Goal: Task Accomplishment & Management: Use online tool/utility

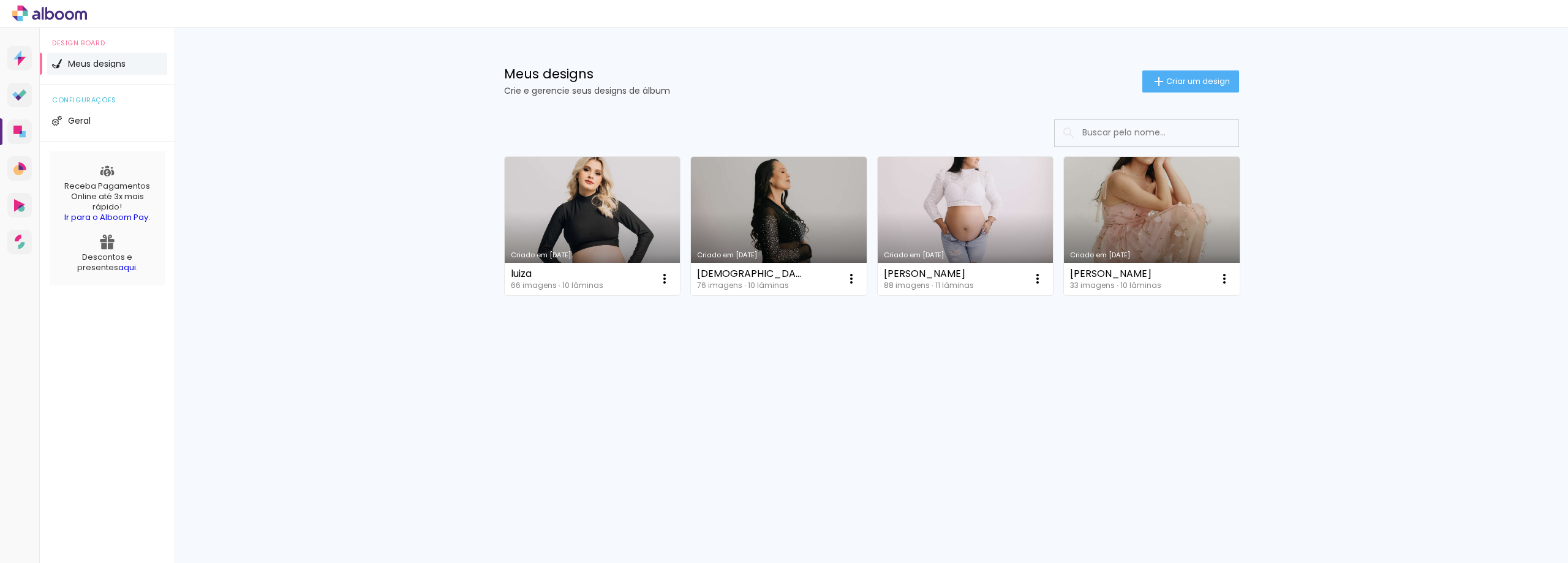
click at [770, 416] on div "Prosite Website + Landing pages Proof Sistema de seleção e venda de fotos Desig…" at bounding box center [784, 295] width 1568 height 535
click at [1217, 77] on span "Criar um design" at bounding box center [1198, 81] width 63 height 8
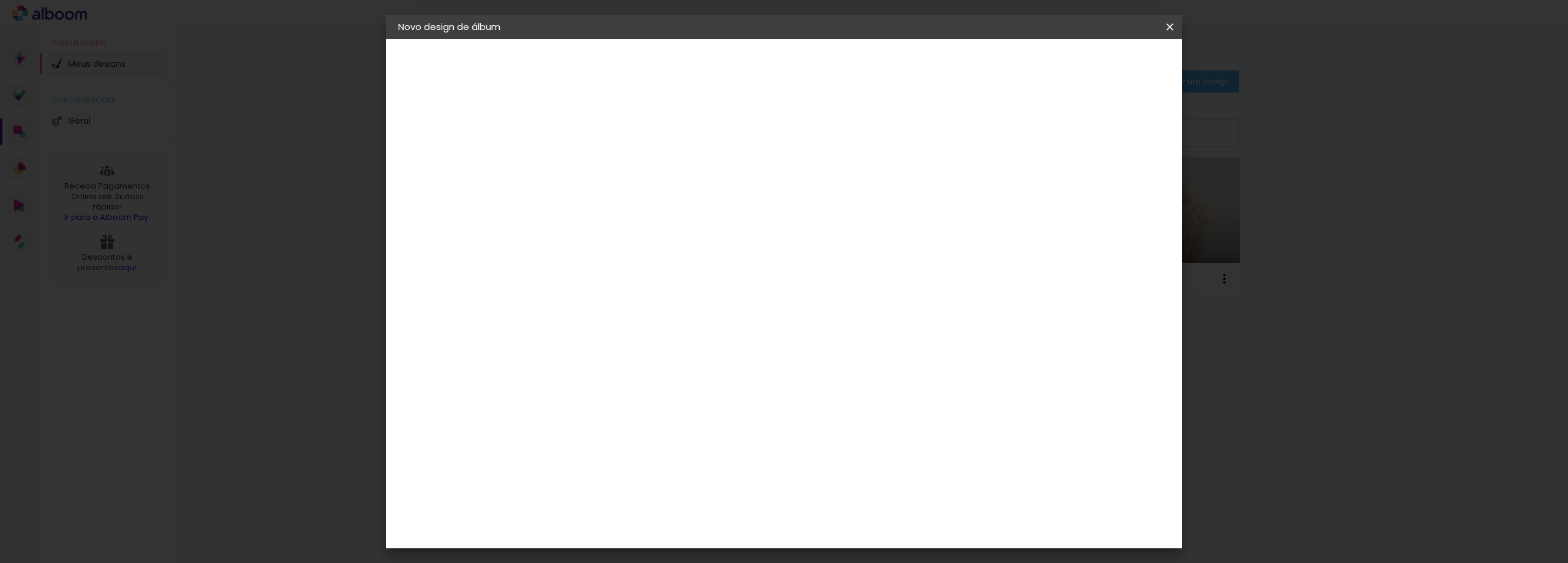
click at [599, 158] on input at bounding box center [599, 164] width 0 height 19
type input "m"
type input "MARILIA"
type paper-input "MARILIA"
click at [724, 74] on paper-button "Avançar" at bounding box center [694, 65] width 60 height 21
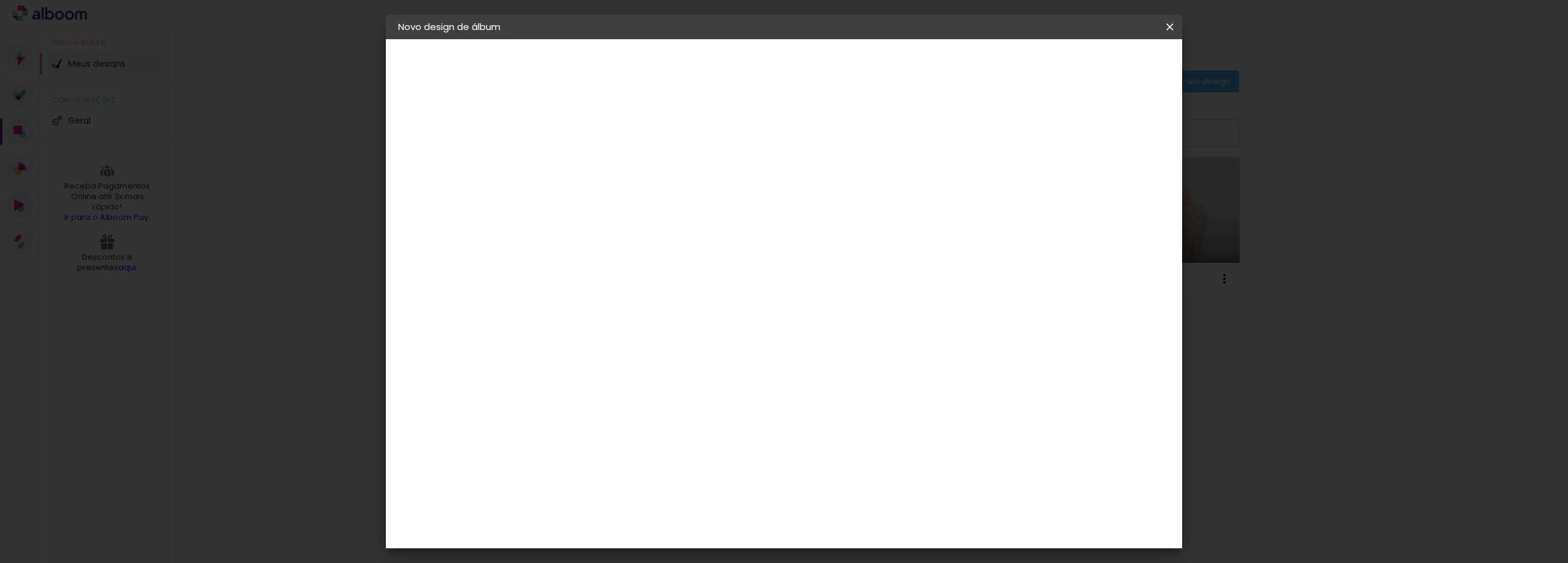
click at [691, 233] on input at bounding box center [629, 233] width 124 height 15
type input "LUIZ"
type paper-input "LUIZ"
click at [678, 282] on paper-item "[PERSON_NAME]" at bounding box center [621, 276] width 115 height 27
click at [0, 0] on slot "Avançar" at bounding box center [0, 0] width 0 height 0
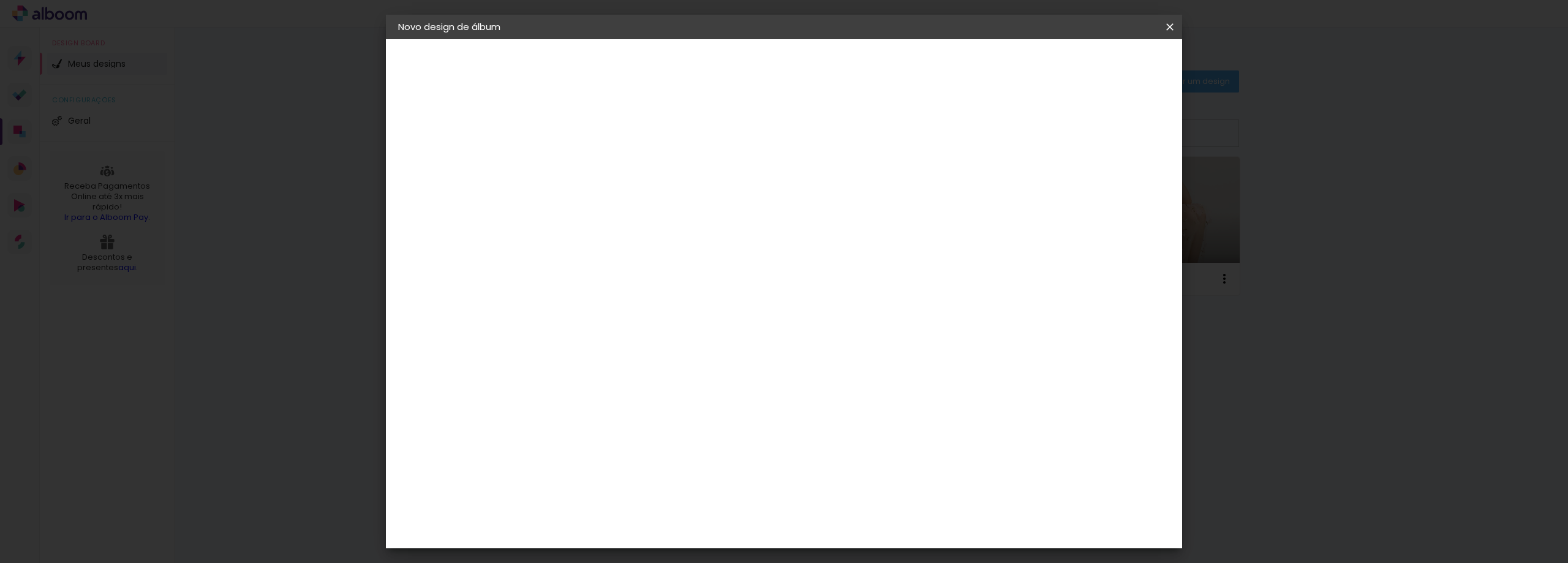
click at [646, 204] on input "text" at bounding box center [622, 214] width 48 height 19
click at [824, 230] on paper-item "Slim Book" at bounding box center [864, 228] width 245 height 25
type input "Slim Book"
click at [681, 480] on span "25 x 50" at bounding box center [653, 493] width 57 height 25
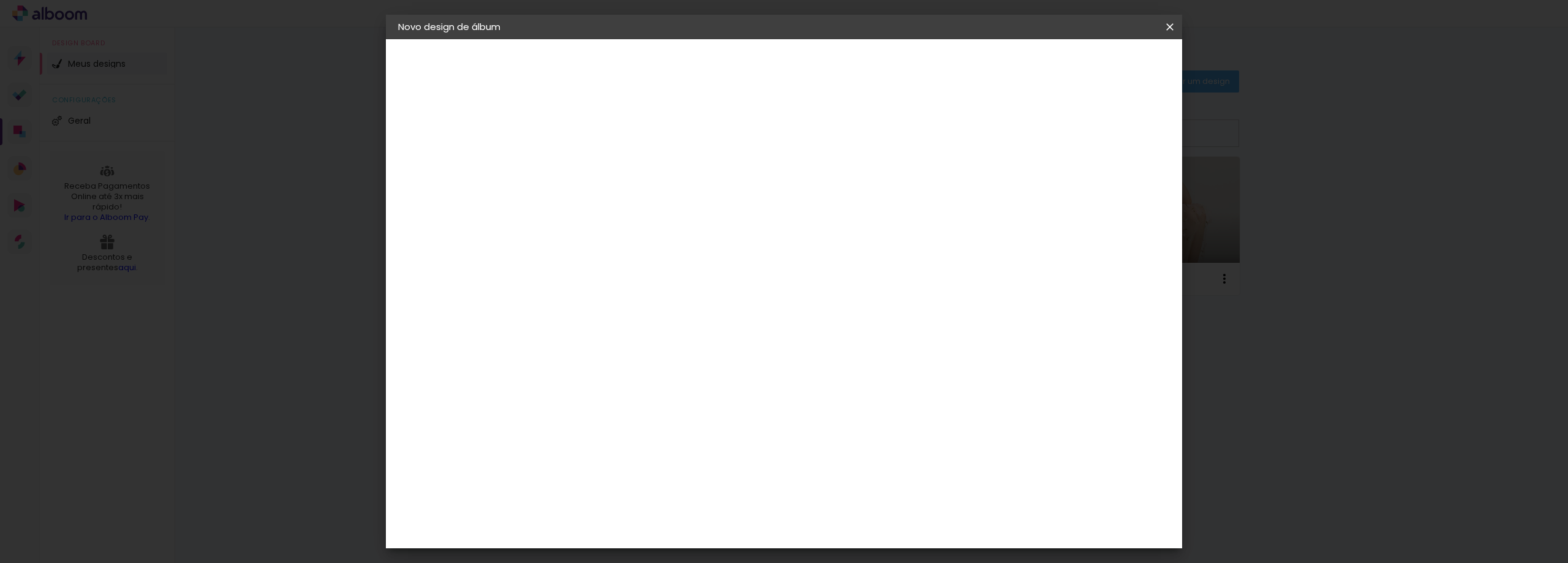
click at [0, 0] on slot "Avançar" at bounding box center [0, 0] width 0 height 0
type input "1"
type paper-input "1"
click at [601, 137] on input "1" at bounding box center [589, 132] width 42 height 15
click at [1094, 68] on span "Iniciar design" at bounding box center [1066, 65] width 56 height 9
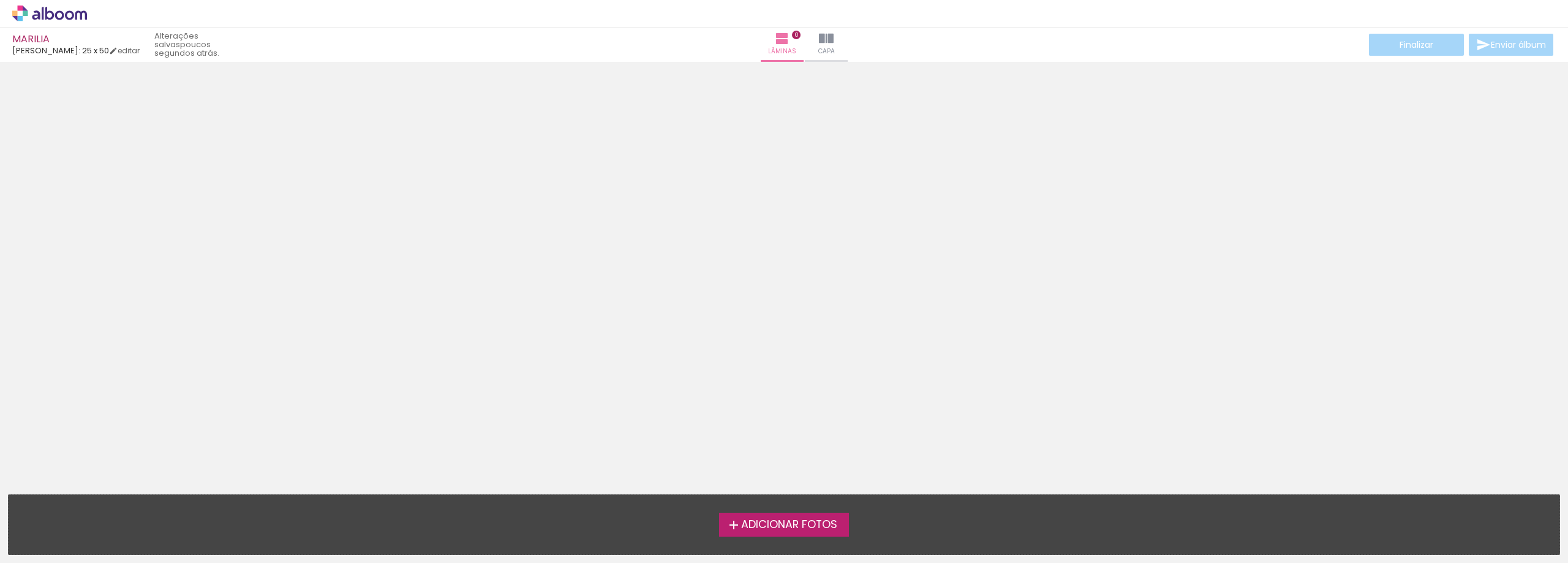
click at [791, 519] on span "Adicionar Fotos" at bounding box center [790, 524] width 96 height 11
click at [0, 0] on input "file" at bounding box center [0, 0] width 0 height 0
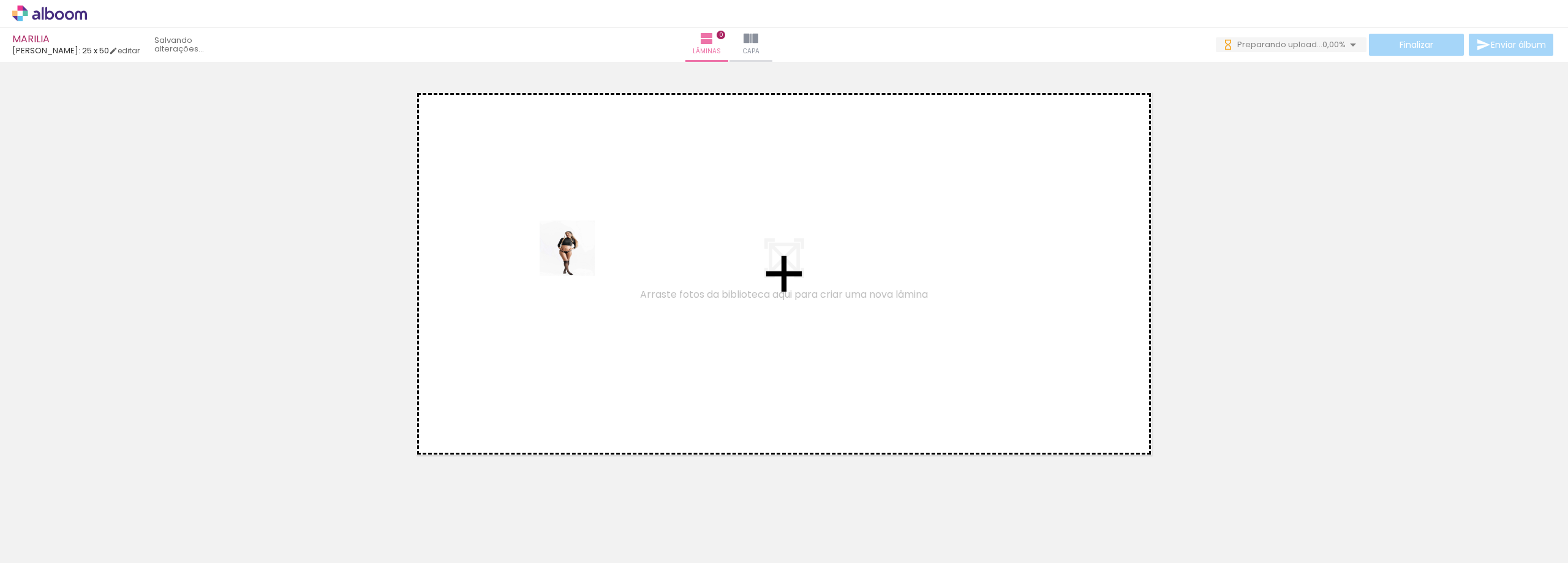
drag, startPoint x: 132, startPoint y: 521, endPoint x: 583, endPoint y: 256, distance: 523.1
click at [583, 256] on quentale-workspace at bounding box center [784, 282] width 1568 height 563
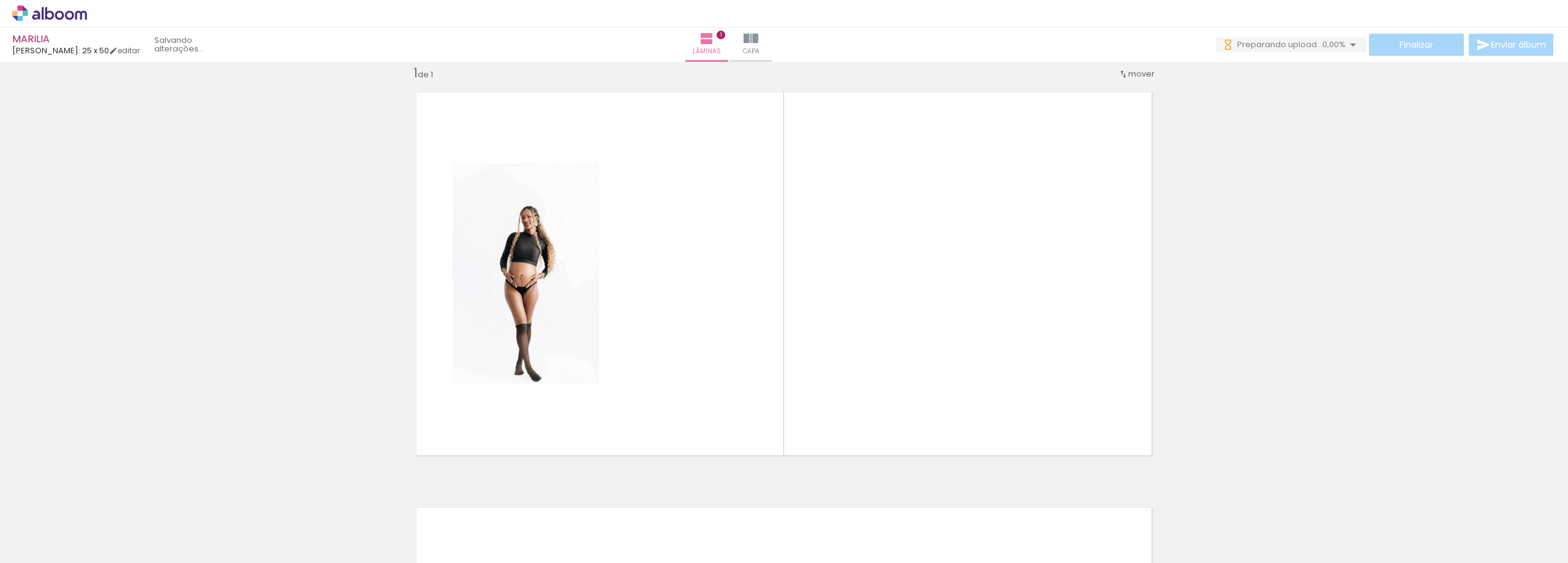
scroll to position [16, 0]
drag, startPoint x: 206, startPoint y: 519, endPoint x: 360, endPoint y: 442, distance: 172.2
click at [703, 280] on quentale-workspace at bounding box center [784, 282] width 1568 height 563
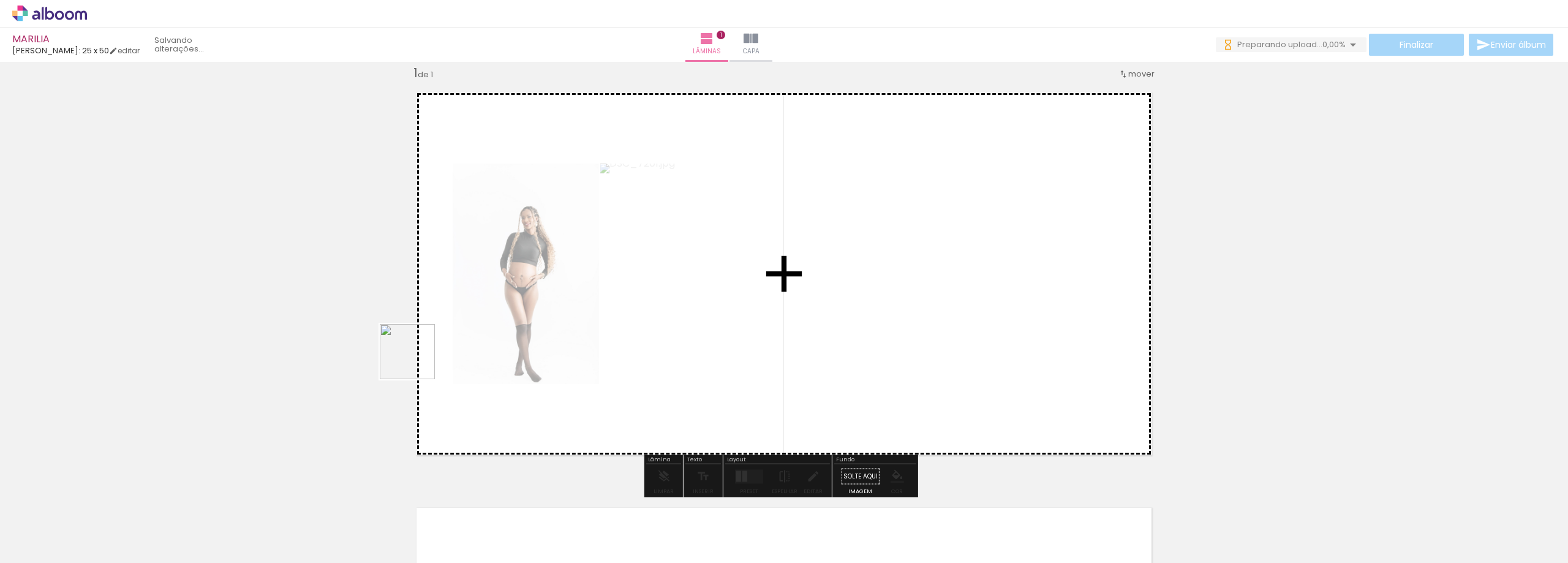
drag, startPoint x: 325, startPoint y: 456, endPoint x: 460, endPoint y: 479, distance: 136.9
click at [538, 293] on quentale-workspace at bounding box center [784, 282] width 1568 height 563
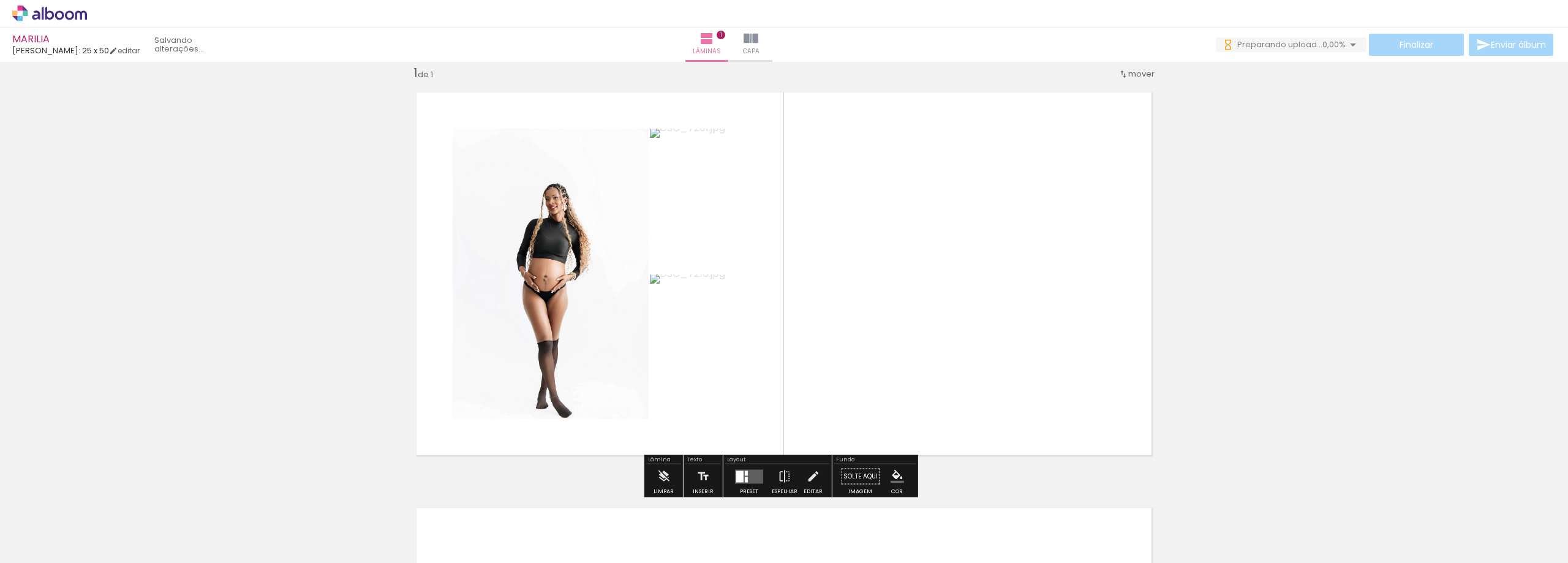
click at [362, 531] on quentale-thumb at bounding box center [329, 521] width 69 height 70
drag, startPoint x: 332, startPoint y: 521, endPoint x: 692, endPoint y: 387, distance: 384.1
click at [759, 278] on quentale-workspace at bounding box center [784, 282] width 1568 height 563
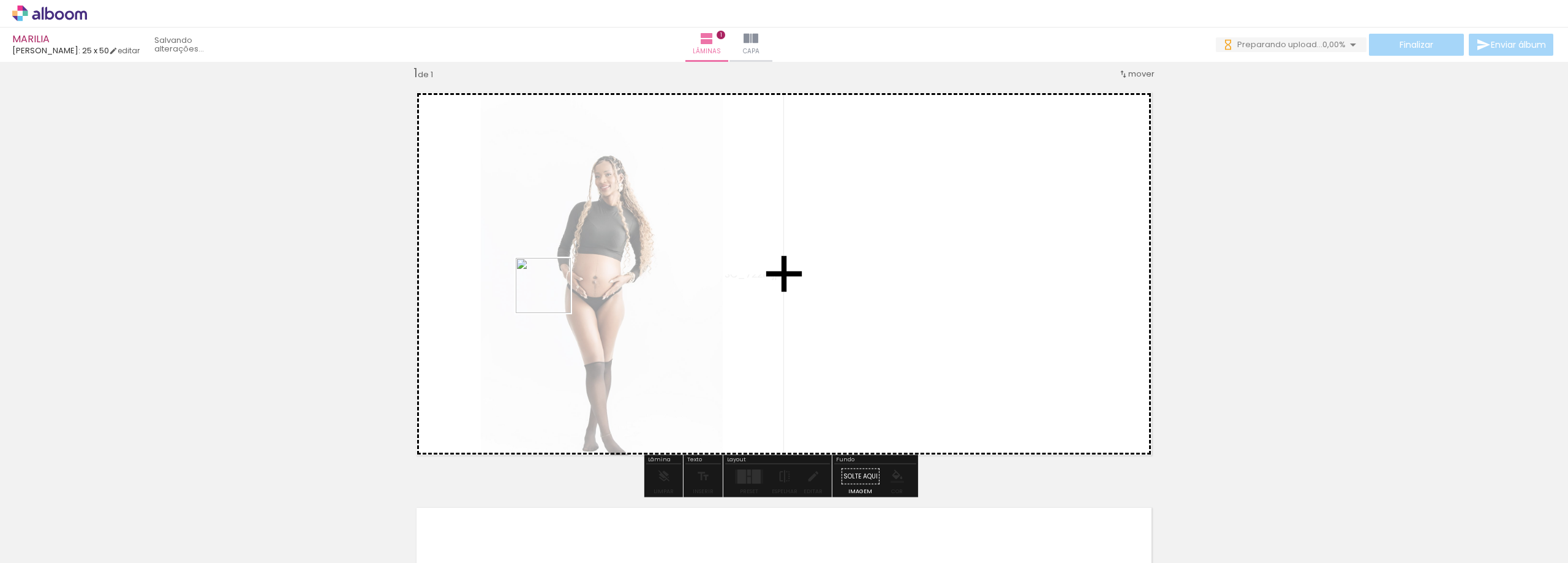
drag, startPoint x: 544, startPoint y: 307, endPoint x: 509, endPoint y: 455, distance: 152.1
click at [564, 282] on quentale-workspace at bounding box center [784, 282] width 1568 height 563
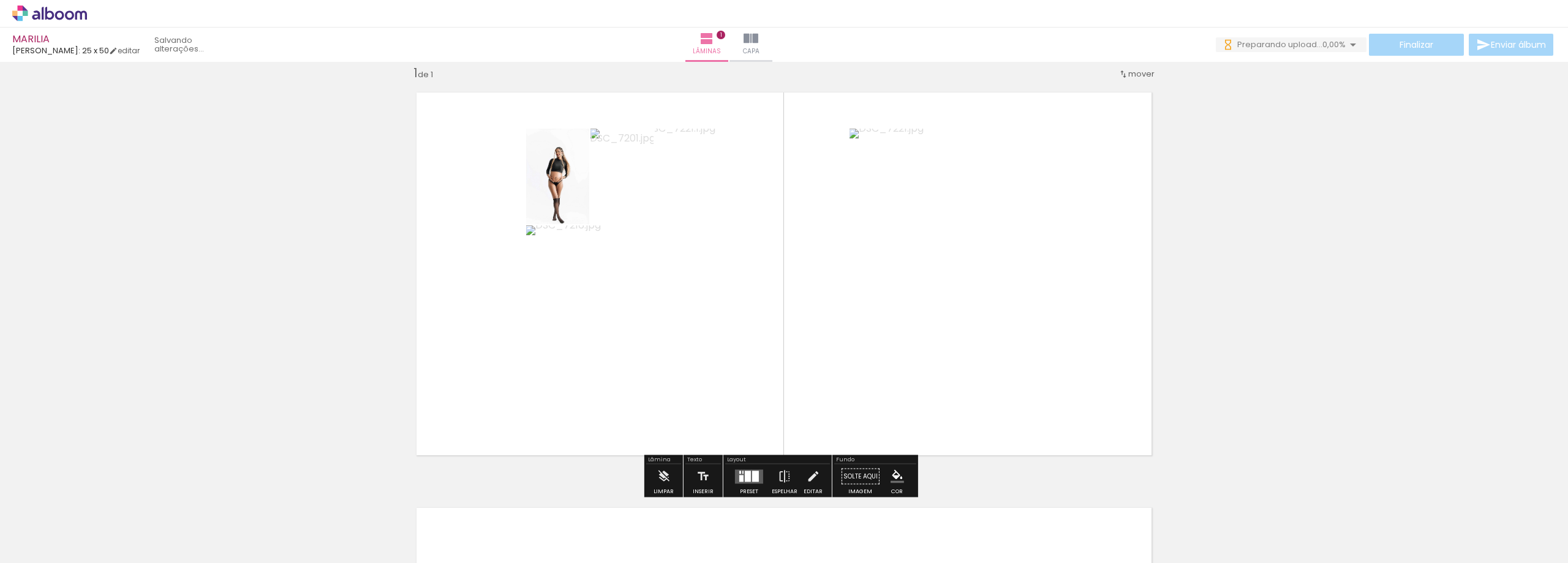
scroll to position [0, 0]
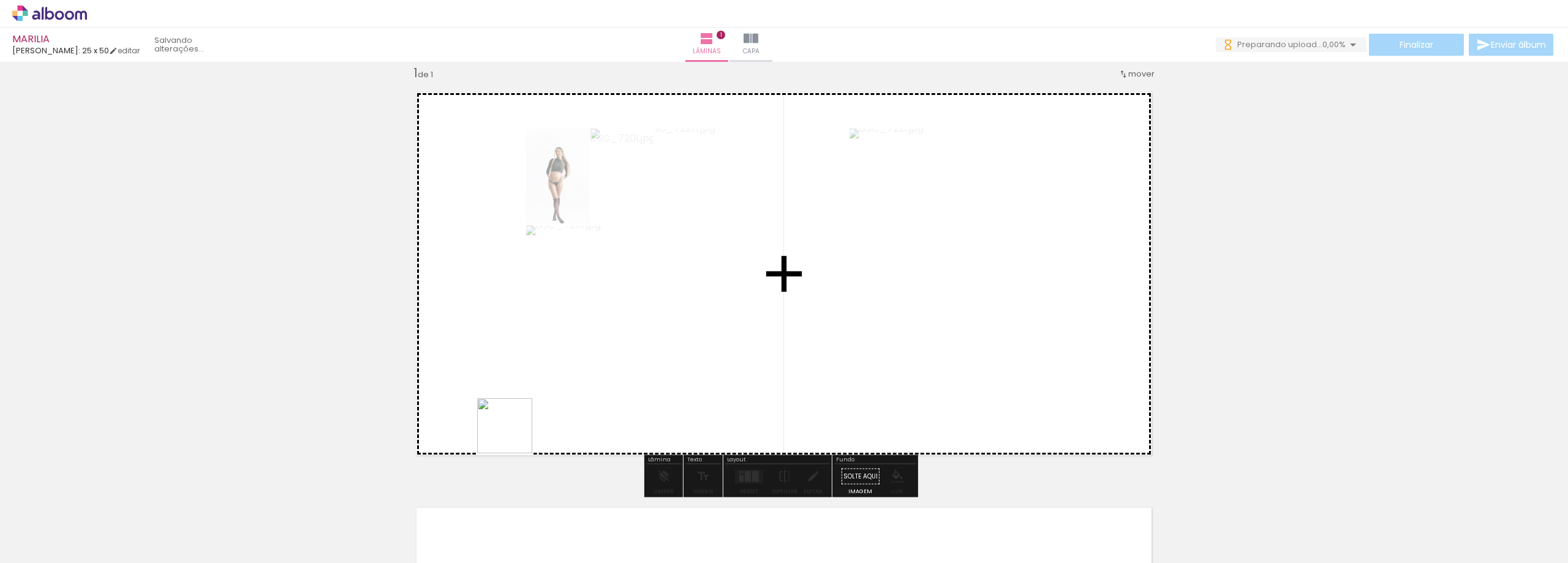
drag, startPoint x: 479, startPoint y: 525, endPoint x: 528, endPoint y: 338, distance: 193.3
click at [528, 339] on quentale-workspace at bounding box center [784, 282] width 1568 height 563
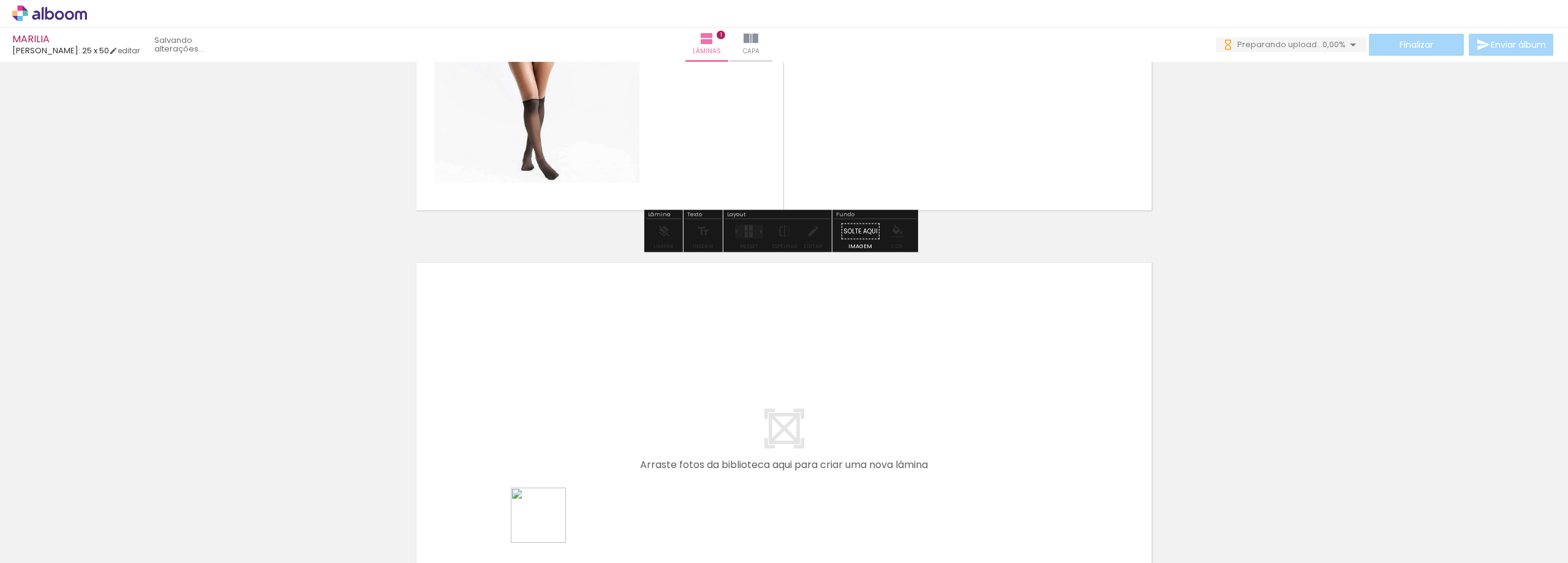
drag, startPoint x: 549, startPoint y: 528, endPoint x: 528, endPoint y: 359, distance: 170.3
click at [528, 359] on quentale-workspace at bounding box center [784, 282] width 1568 height 563
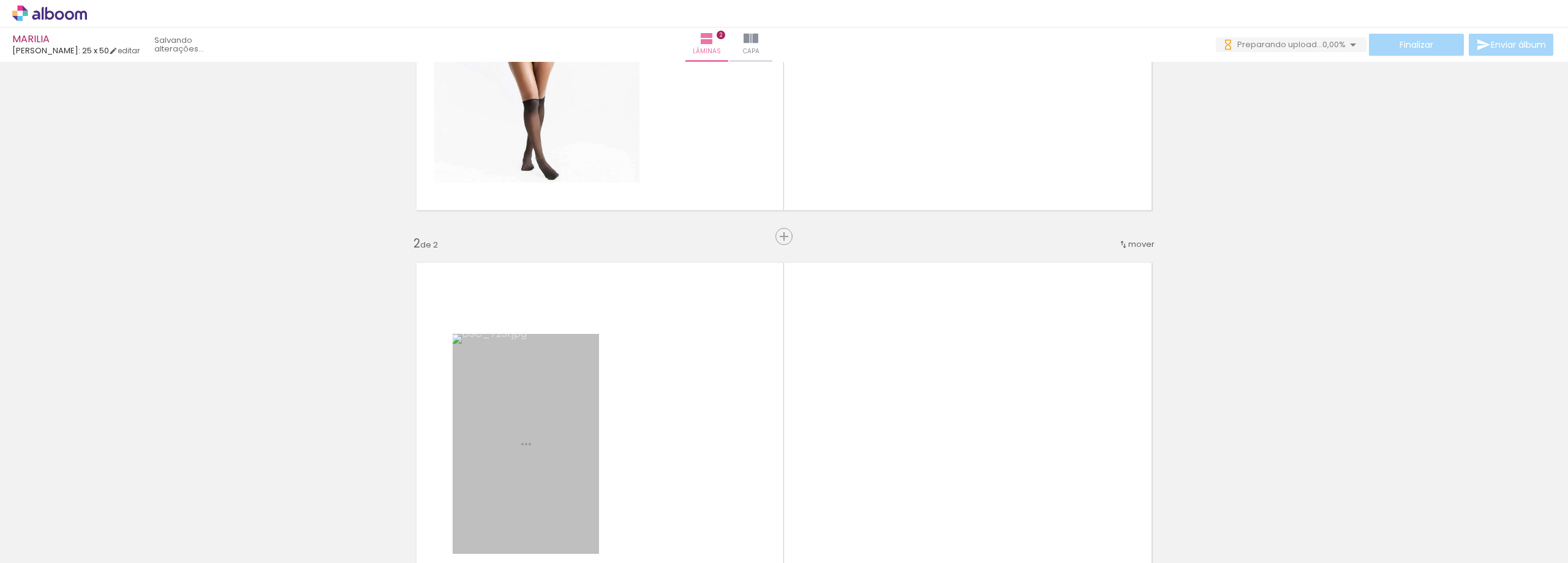
scroll to position [431, 0]
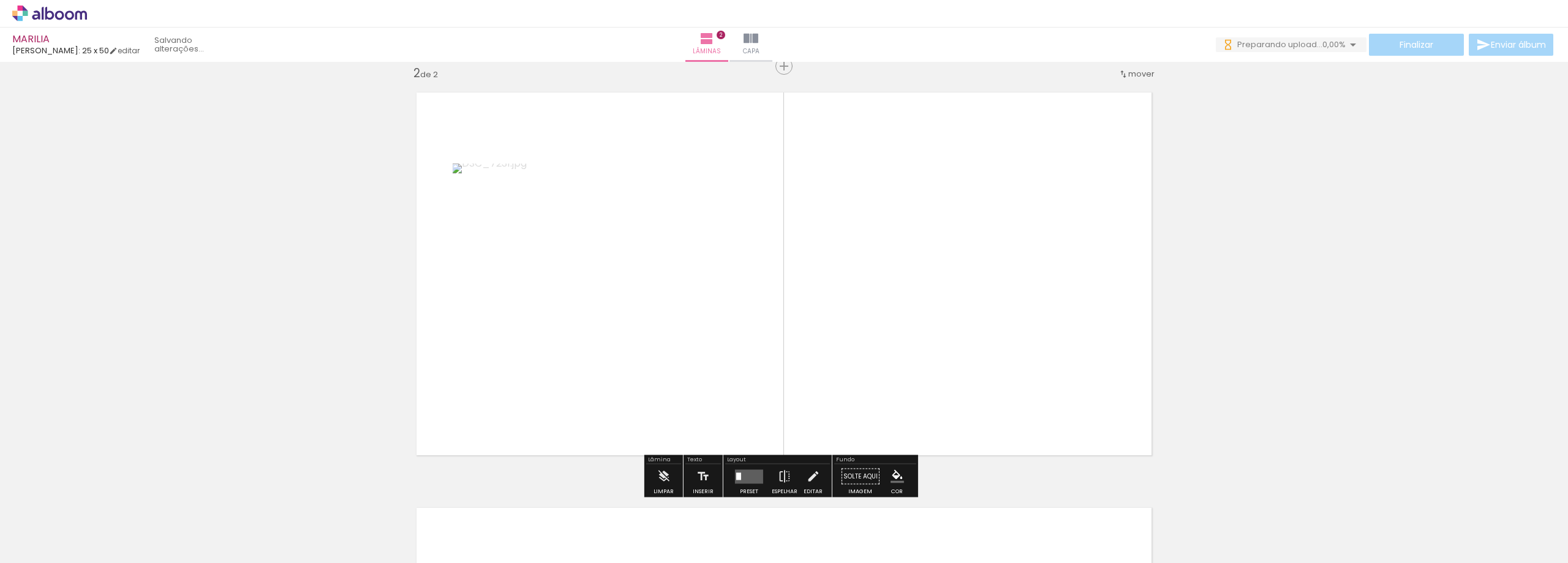
drag, startPoint x: 601, startPoint y: 528, endPoint x: 653, endPoint y: 505, distance: 56.9
click at [562, 318] on quentale-workspace at bounding box center [784, 282] width 1568 height 563
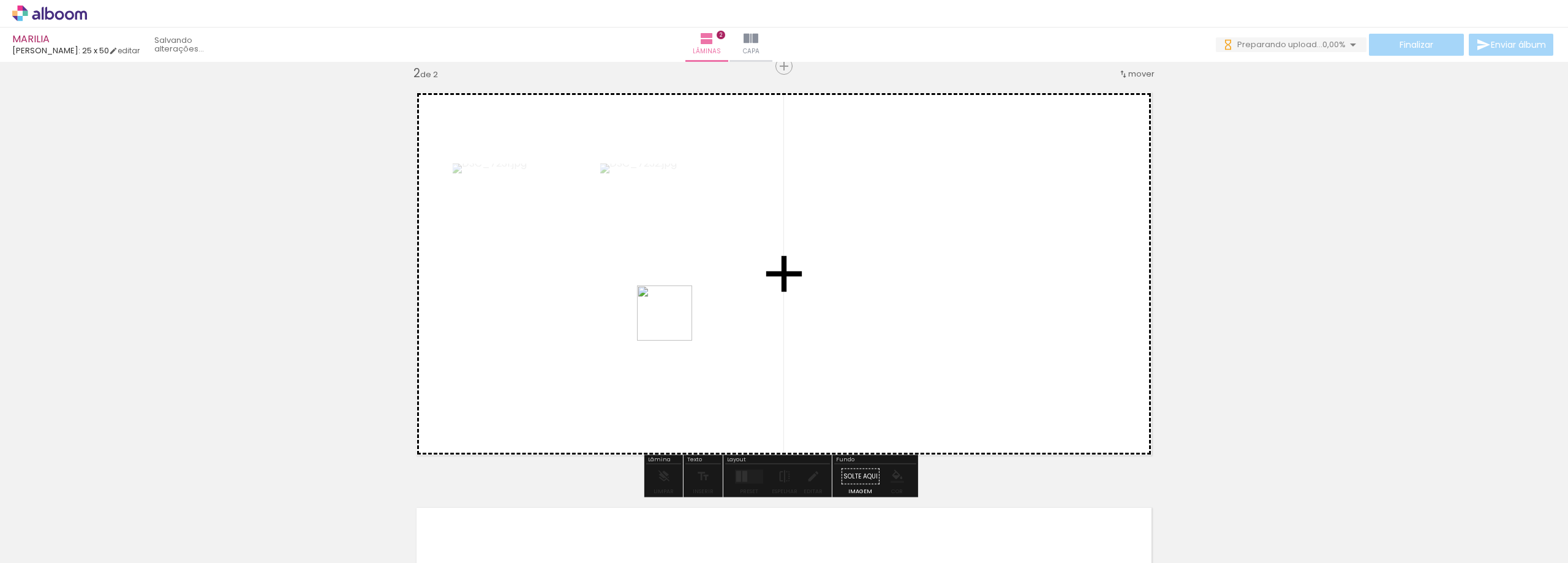
drag, startPoint x: 691, startPoint y: 523, endPoint x: 797, endPoint y: 492, distance: 110.4
click at [674, 273] on quentale-workspace at bounding box center [784, 282] width 1568 height 563
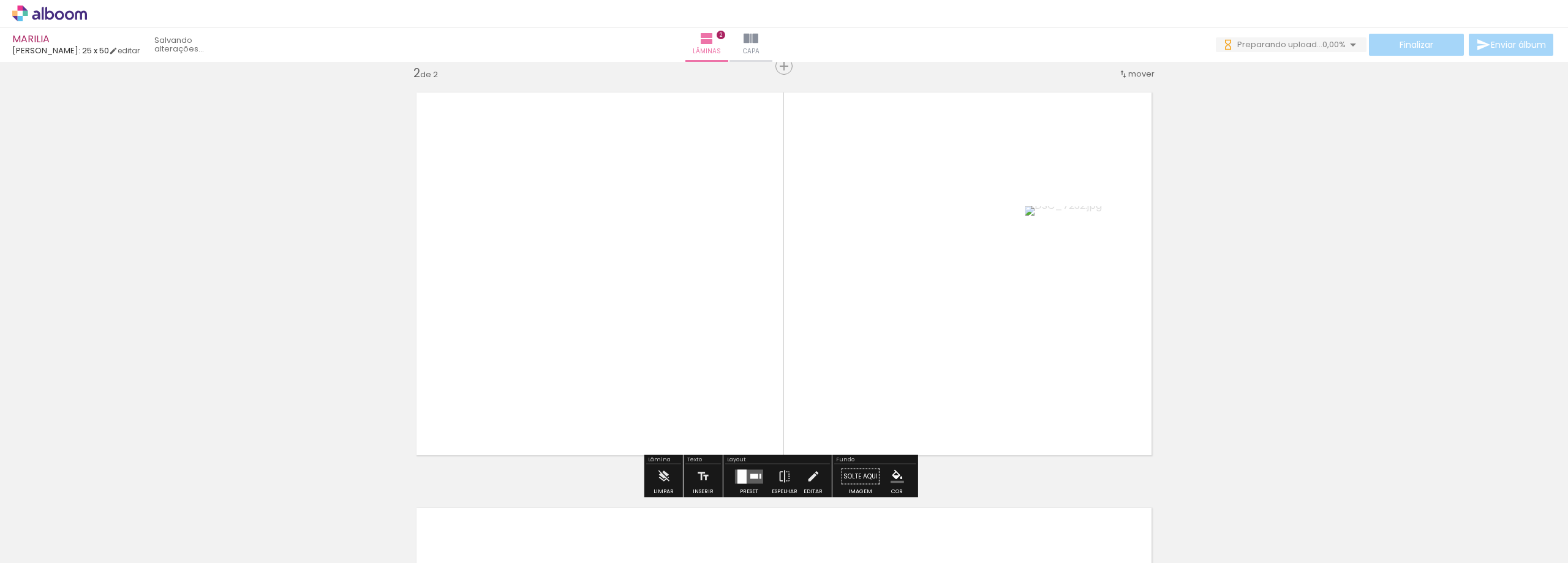
drag, startPoint x: 752, startPoint y: 526, endPoint x: 788, endPoint y: 526, distance: 36.0
click at [727, 232] on quentale-workspace at bounding box center [784, 282] width 1568 height 563
drag, startPoint x: 825, startPoint y: 531, endPoint x: 877, endPoint y: 486, distance: 68.8
click at [718, 186] on quentale-workspace at bounding box center [784, 282] width 1568 height 563
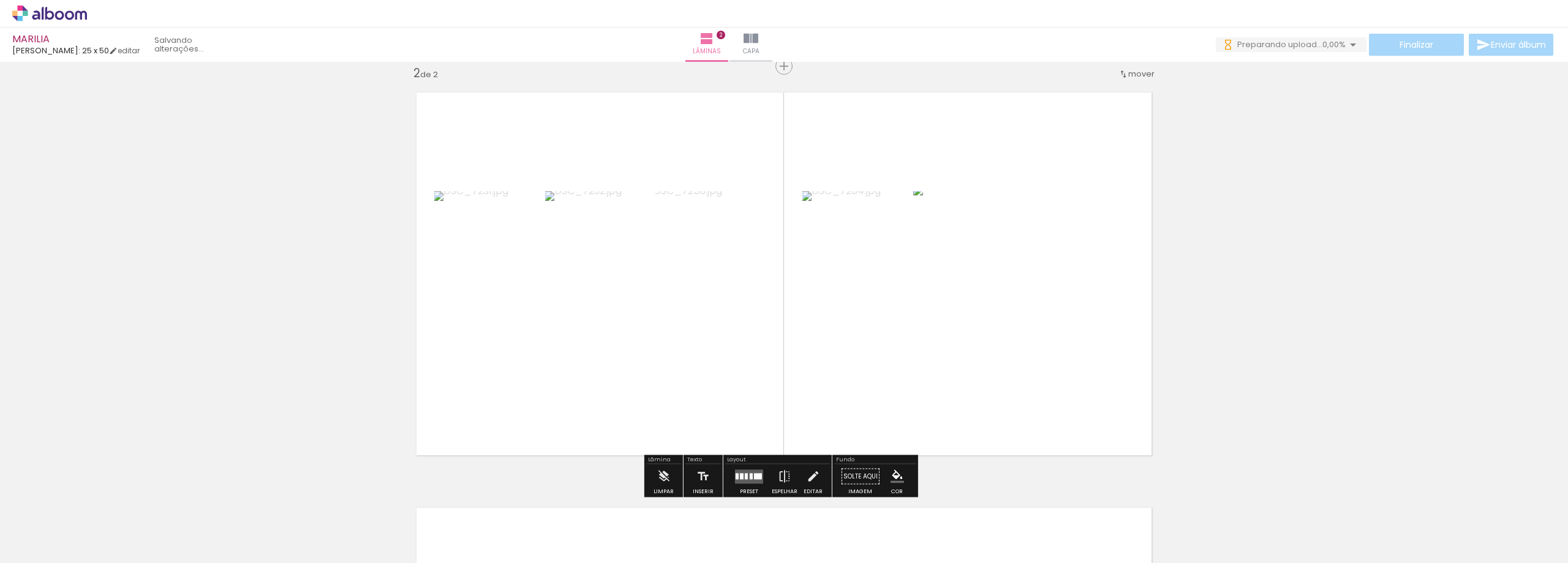
drag, startPoint x: 892, startPoint y: 524, endPoint x: 875, endPoint y: 318, distance: 206.7
click at [861, 259] on quentale-workspace at bounding box center [784, 282] width 1568 height 563
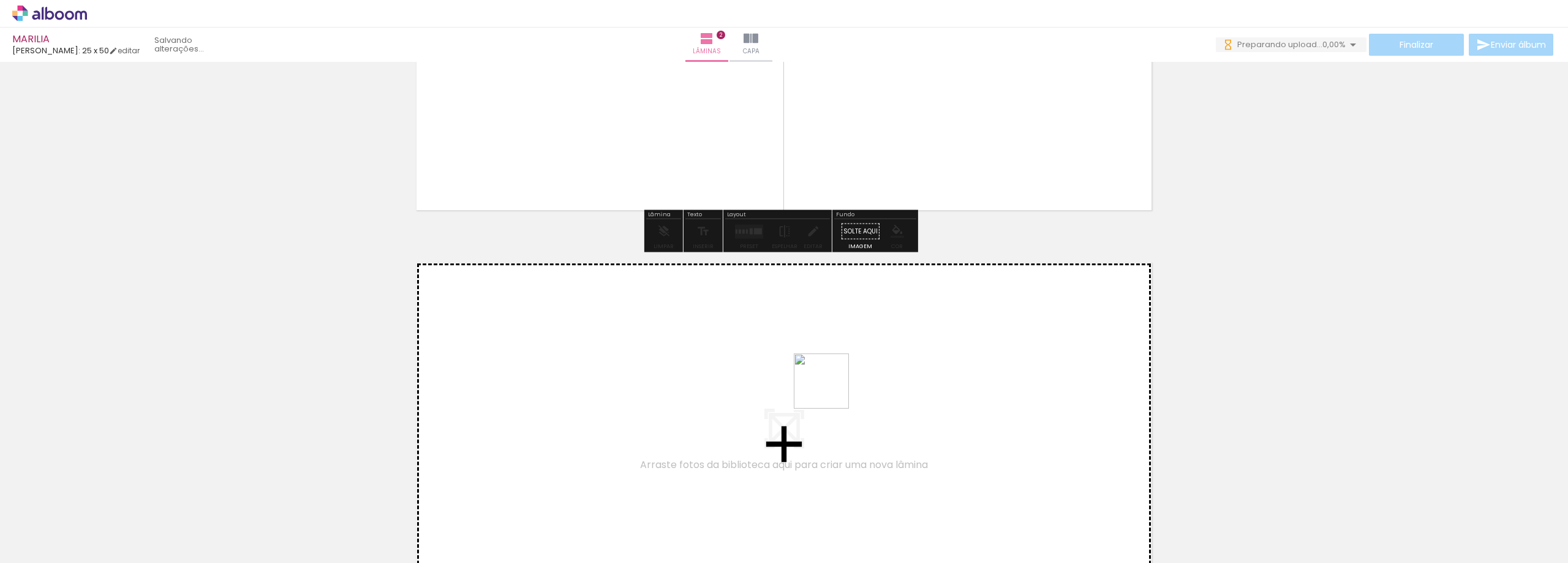
drag, startPoint x: 943, startPoint y: 510, endPoint x: 1000, endPoint y: 538, distance: 63.5
click at [816, 382] on quentale-workspace at bounding box center [784, 282] width 1568 height 563
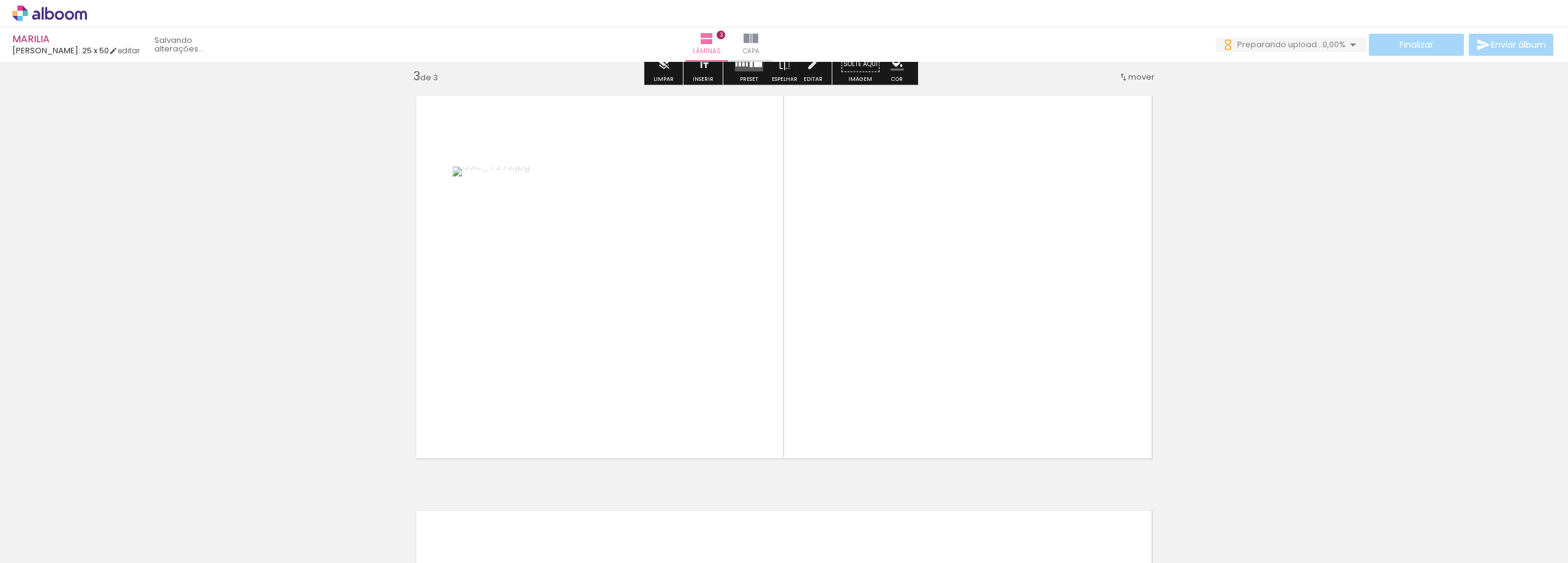
scroll to position [846, 0]
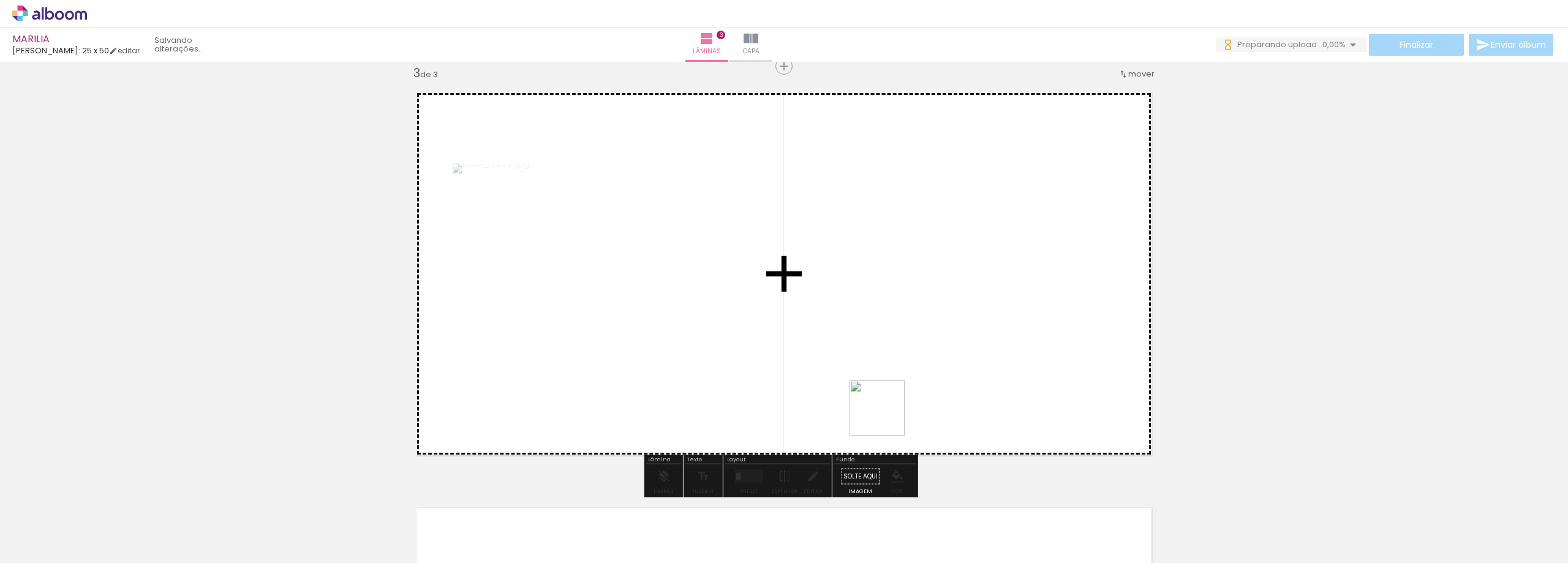
drag, startPoint x: 1024, startPoint y: 538, endPoint x: 865, endPoint y: 401, distance: 209.9
click at [865, 401] on quentale-workspace at bounding box center [784, 282] width 1568 height 563
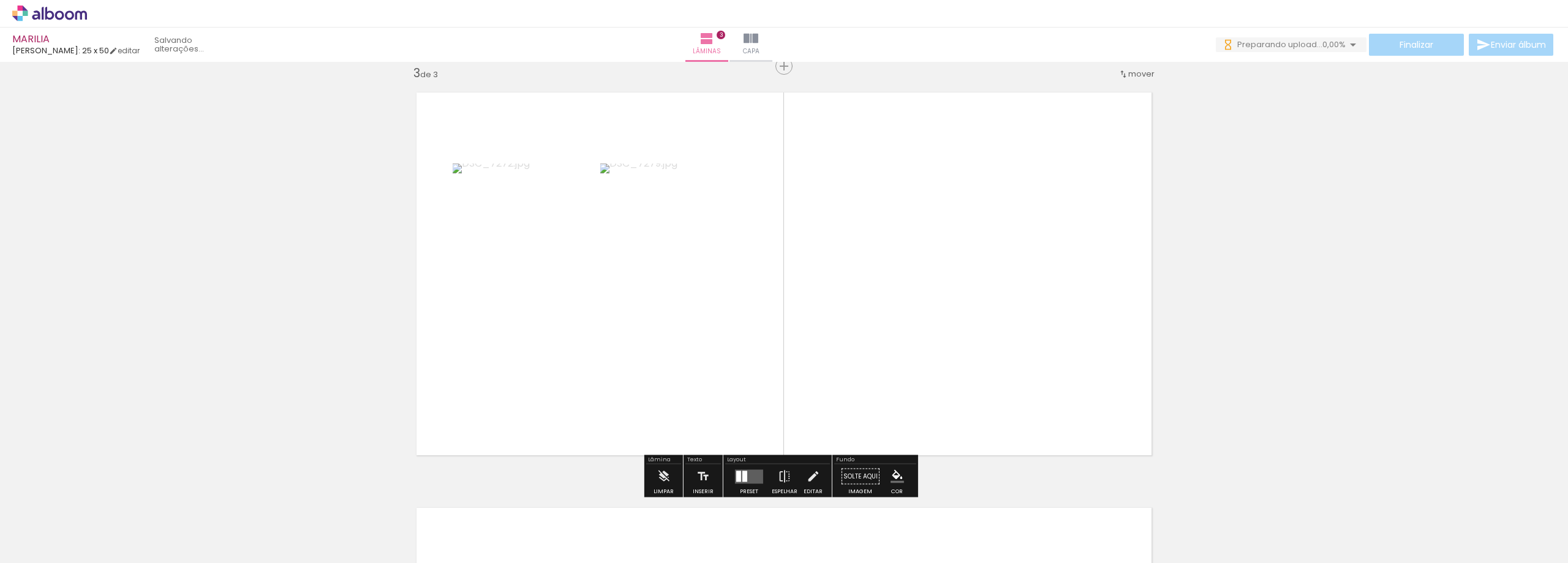
drag, startPoint x: 1101, startPoint y: 527, endPoint x: 1075, endPoint y: 449, distance: 82.2
click at [841, 295] on quentale-workspace at bounding box center [784, 282] width 1568 height 563
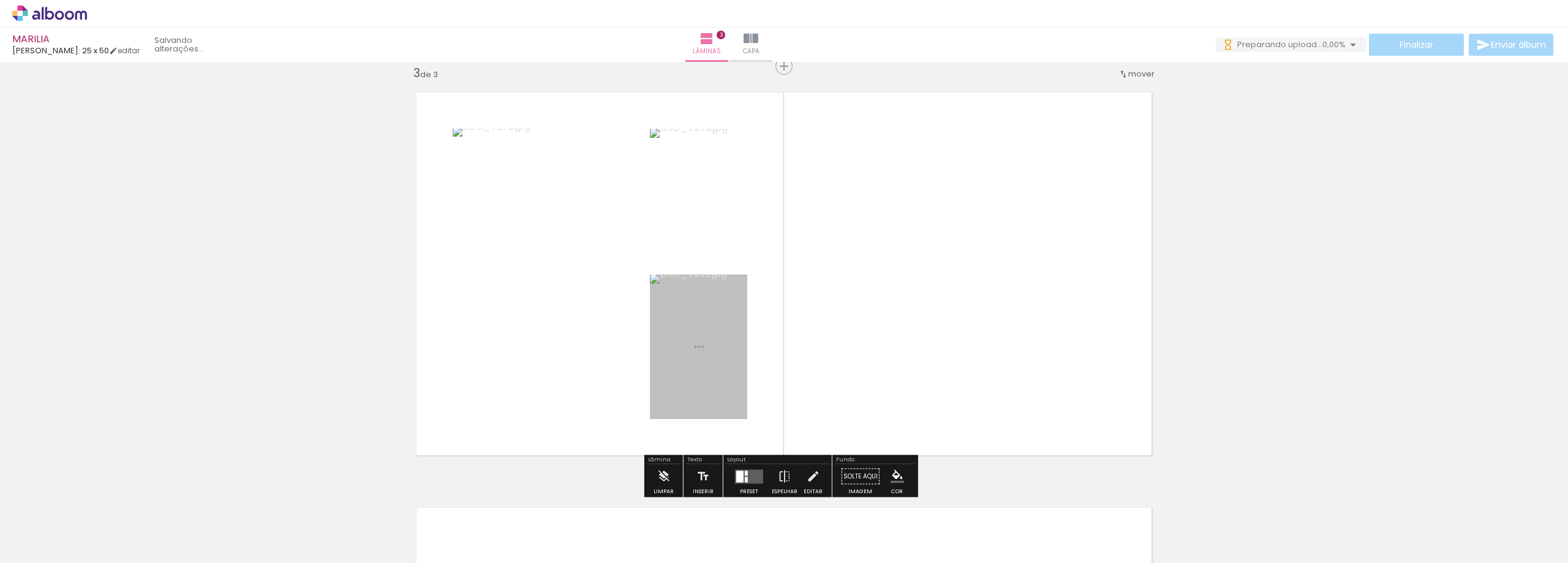
scroll to position [0, 0]
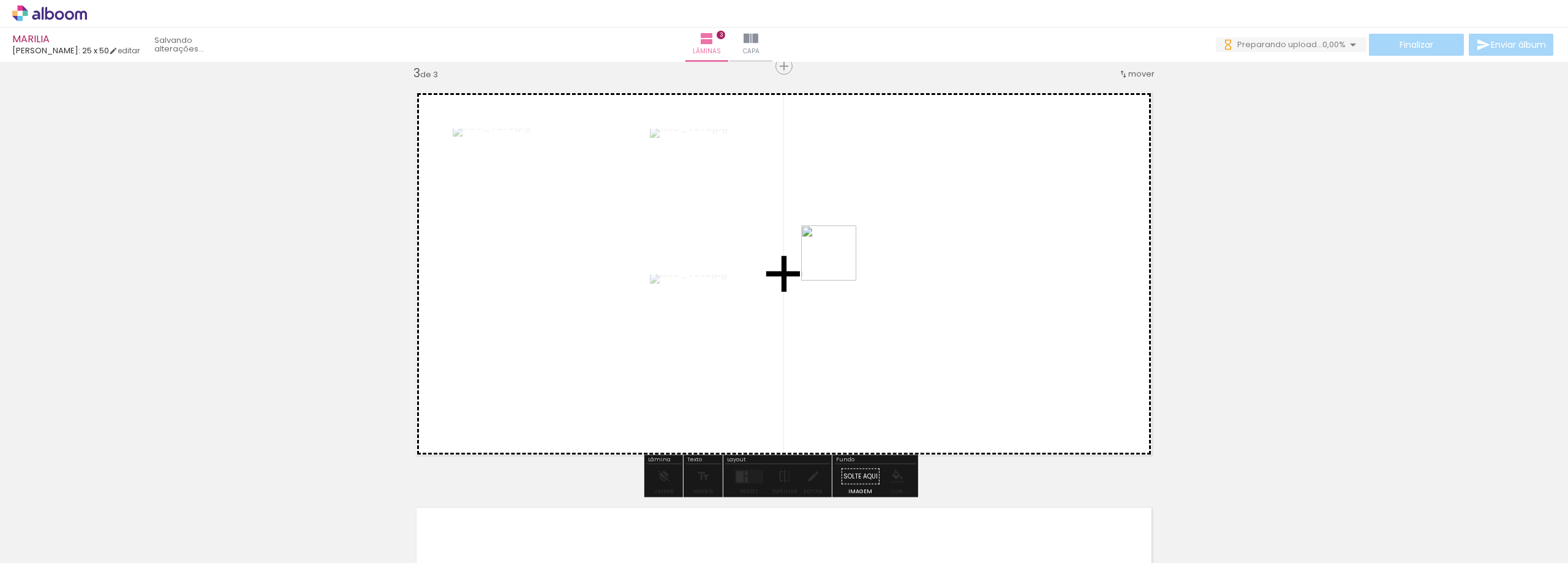
drag, startPoint x: 1140, startPoint y: 515, endPoint x: 838, endPoint y: 262, distance: 394.0
click at [838, 262] on quentale-workspace at bounding box center [784, 282] width 1568 height 563
drag, startPoint x: 1069, startPoint y: 342, endPoint x: 1007, endPoint y: 287, distance: 82.9
click at [1007, 287] on quentale-workspace at bounding box center [784, 282] width 1568 height 563
drag, startPoint x: 1298, startPoint y: 522, endPoint x: 852, endPoint y: 320, distance: 489.6
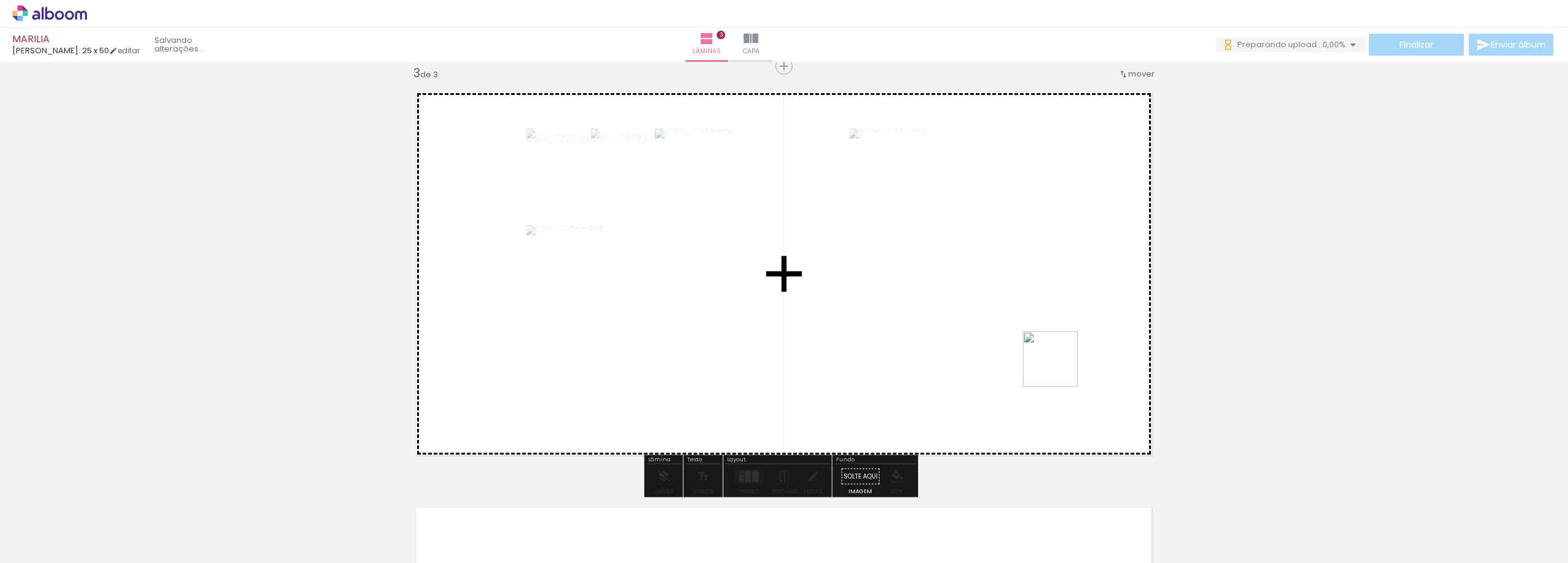
click at [846, 235] on quentale-workspace at bounding box center [784, 282] width 1568 height 563
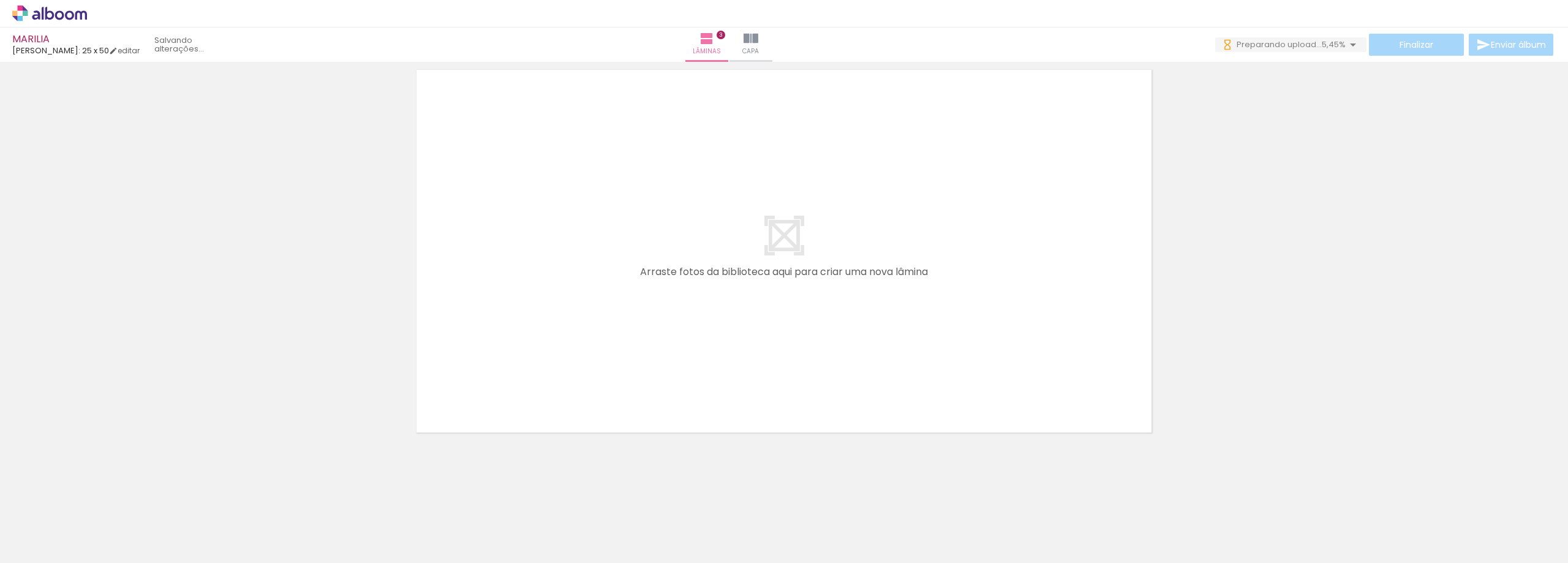
drag, startPoint x: 564, startPoint y: 534, endPoint x: 618, endPoint y: 524, distance: 54.9
click at [552, 262] on quentale-workspace at bounding box center [784, 282] width 1568 height 563
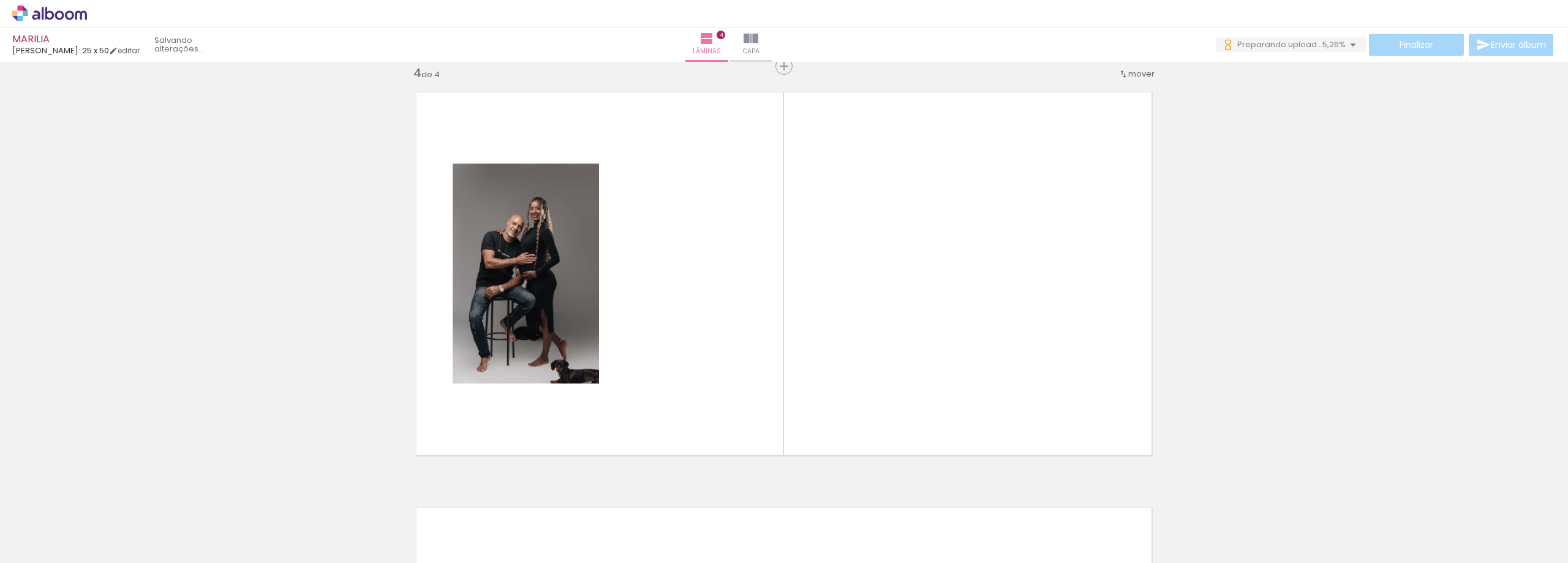
click at [625, 268] on quentale-workspace at bounding box center [784, 282] width 1568 height 563
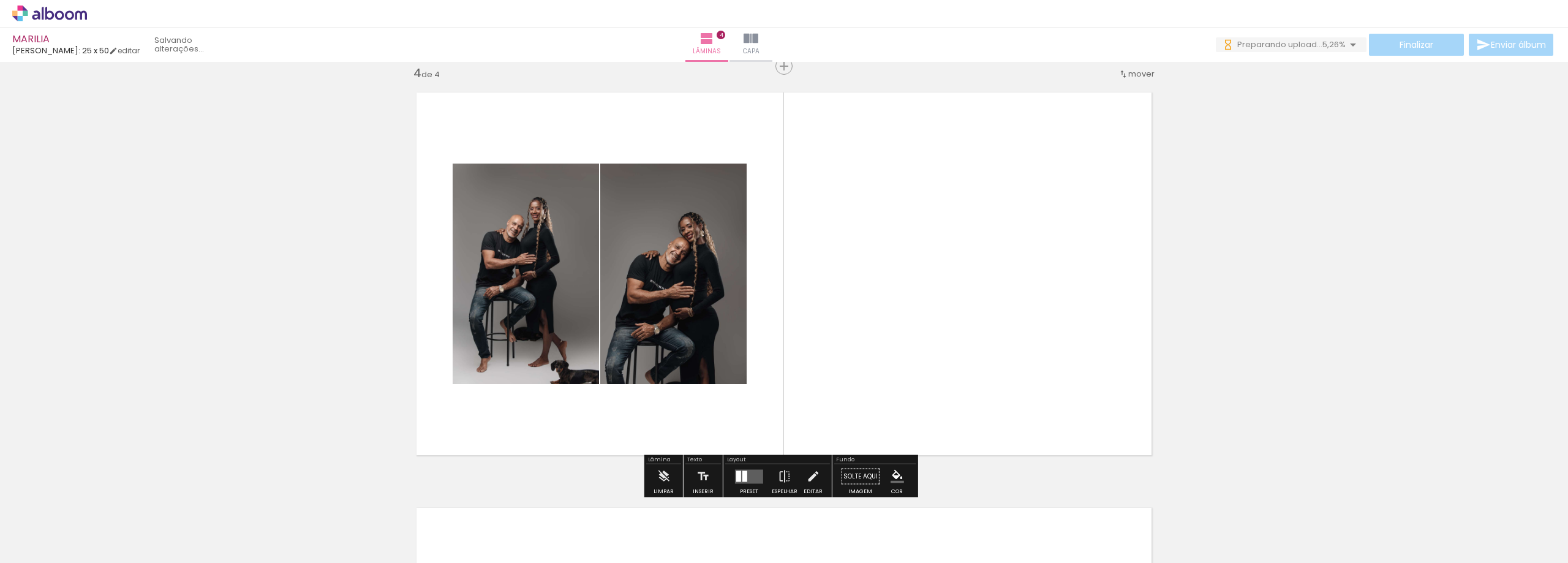
drag, startPoint x: 707, startPoint y: 529, endPoint x: 769, endPoint y: 521, distance: 62.5
click at [711, 339] on quentale-workspace at bounding box center [784, 282] width 1568 height 563
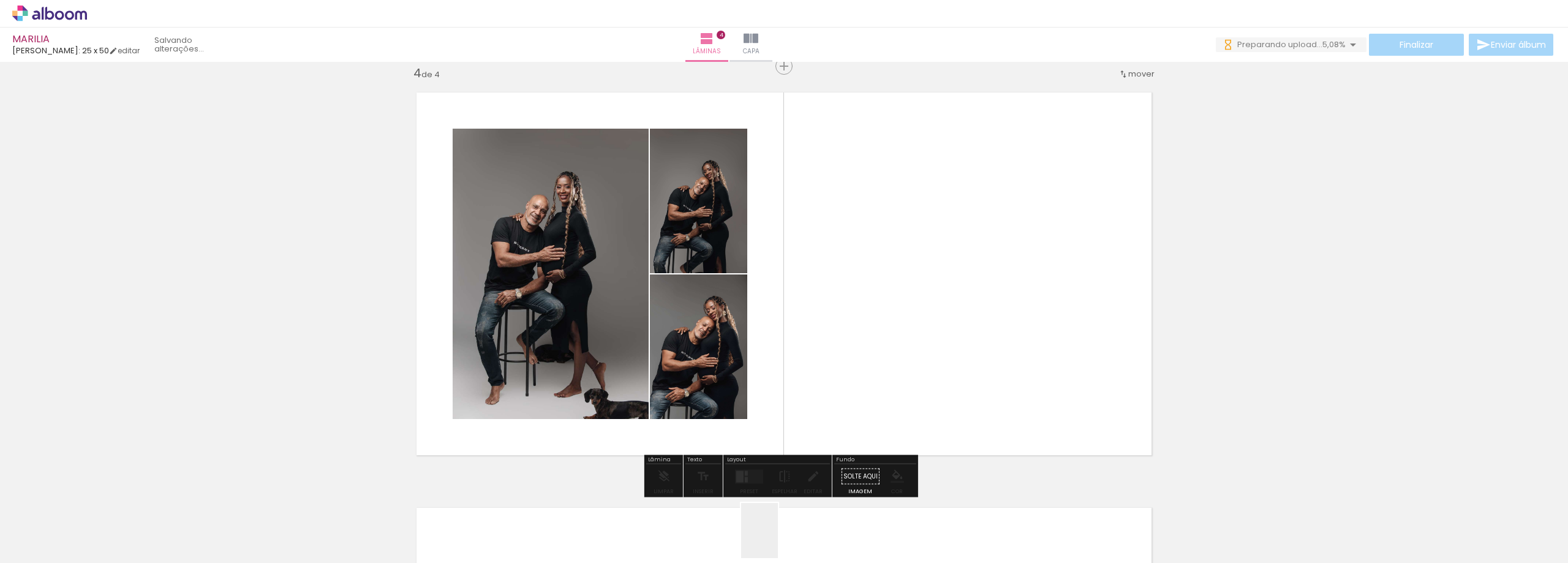
drag, startPoint x: 779, startPoint y: 547, endPoint x: 851, endPoint y: 524, distance: 75.6
click at [824, 340] on quentale-workspace at bounding box center [784, 282] width 1568 height 563
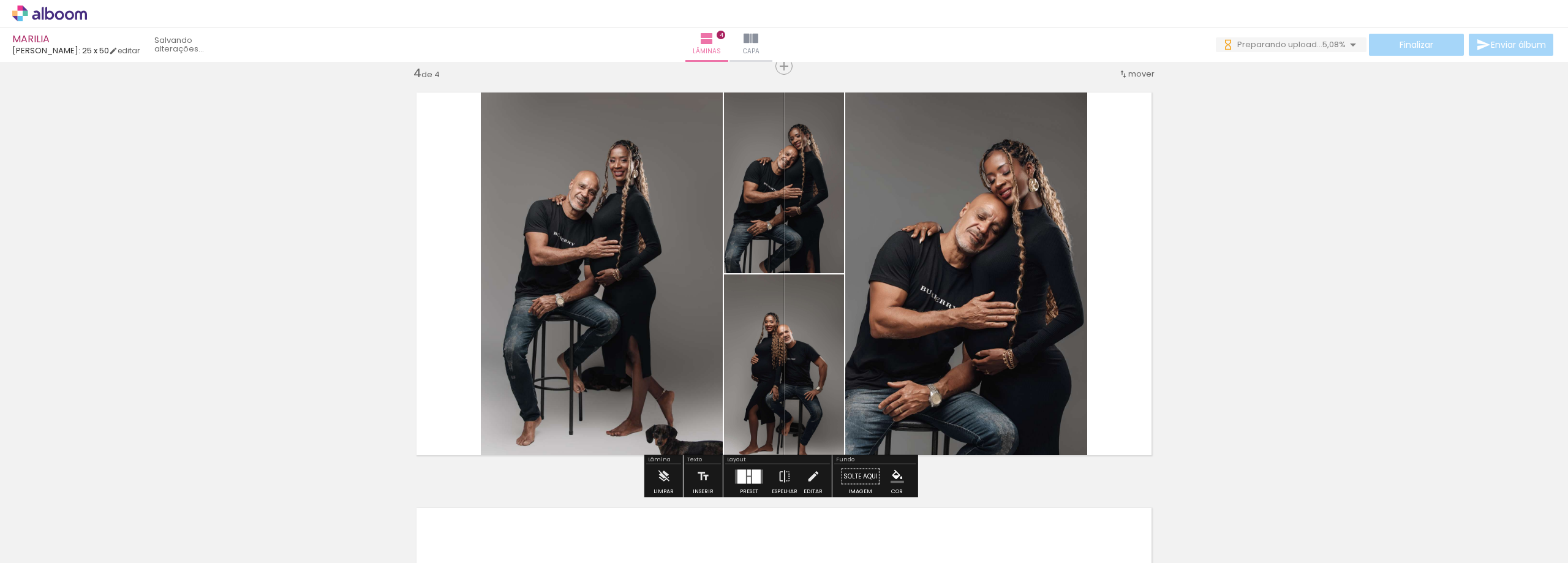
drag, startPoint x: 850, startPoint y: 523, endPoint x: 888, endPoint y: 489, distance: 51.0
click at [864, 334] on quentale-workspace at bounding box center [784, 282] width 1568 height 563
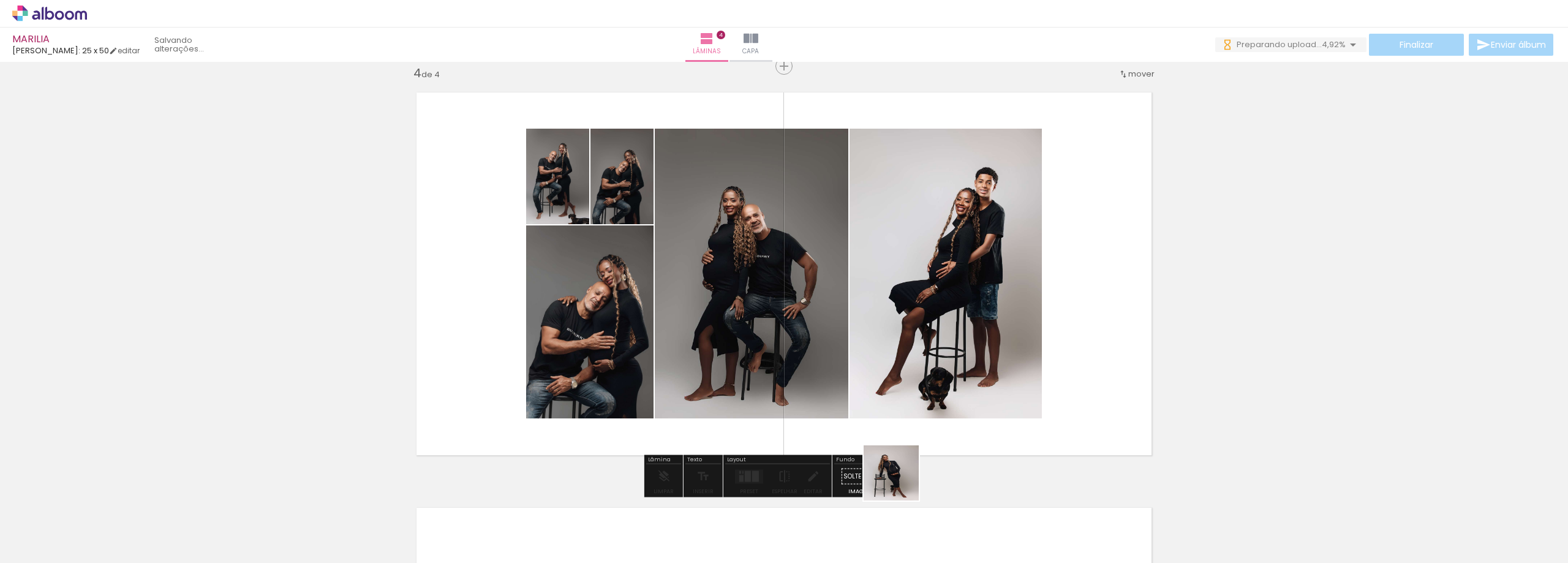
drag, startPoint x: 901, startPoint y: 482, endPoint x: 973, endPoint y: 533, distance: 88.2
click at [869, 330] on quentale-workspace at bounding box center [784, 282] width 1568 height 563
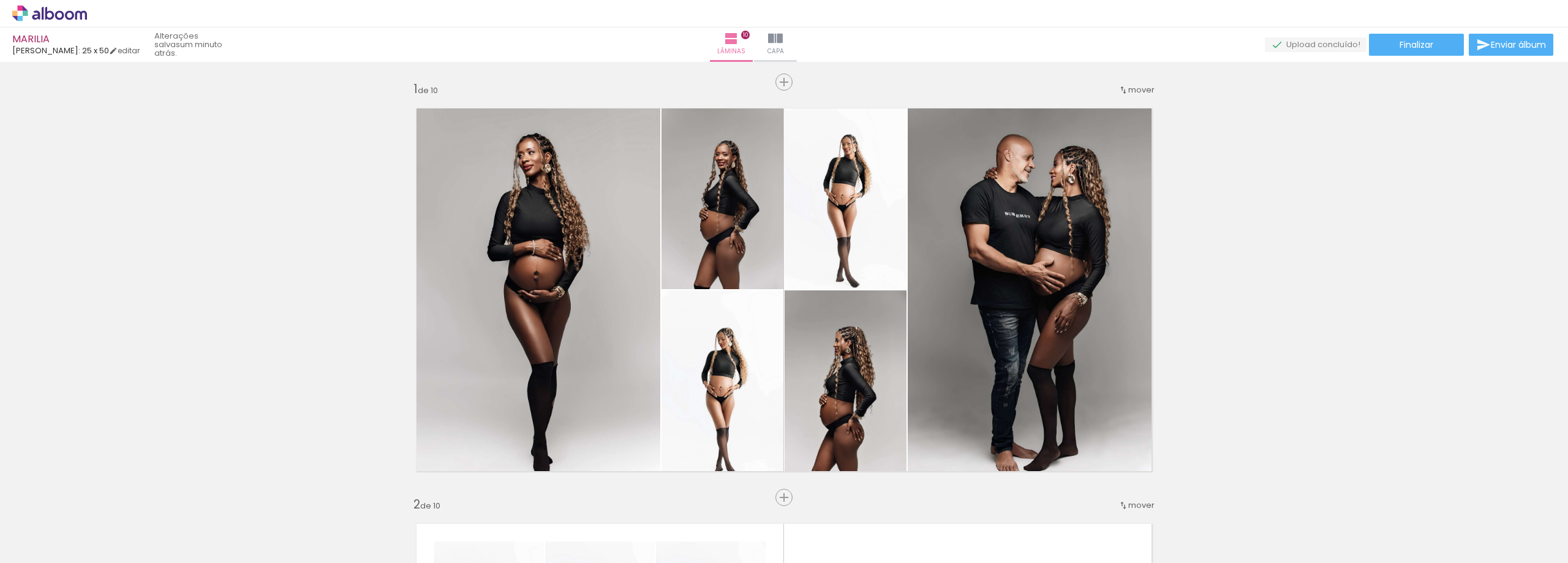
scroll to position [0, 3064]
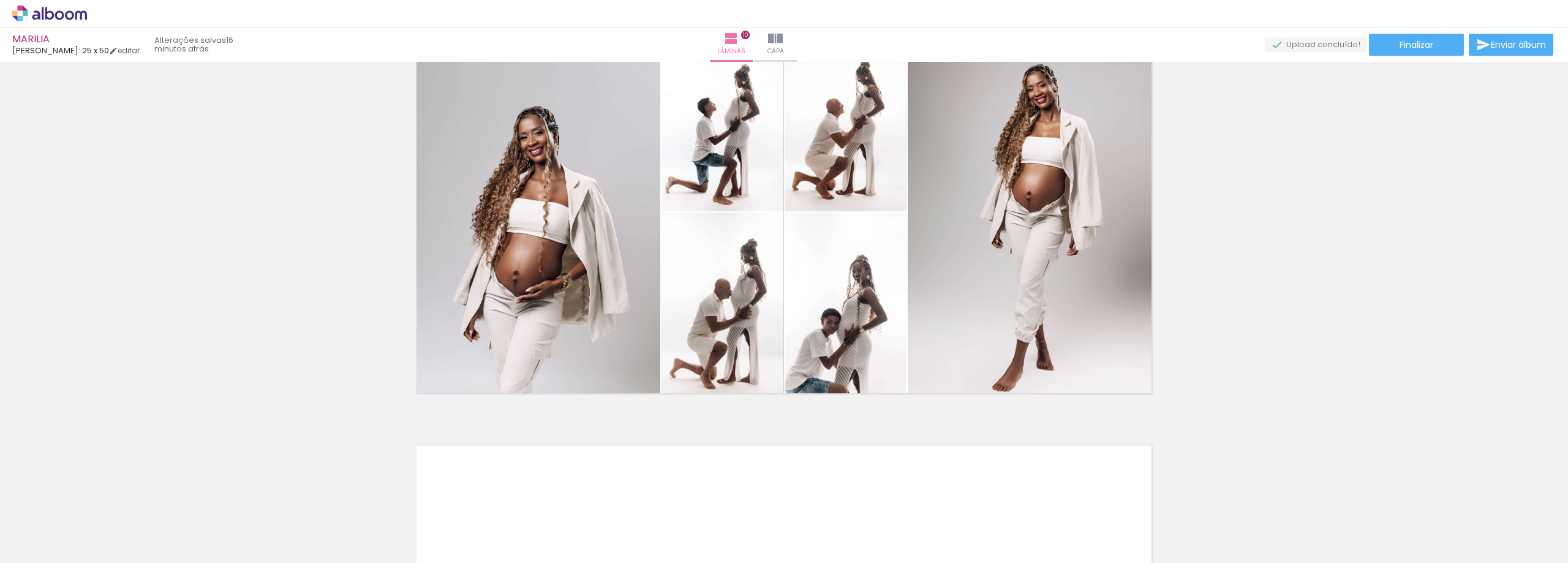
scroll to position [3796, 0]
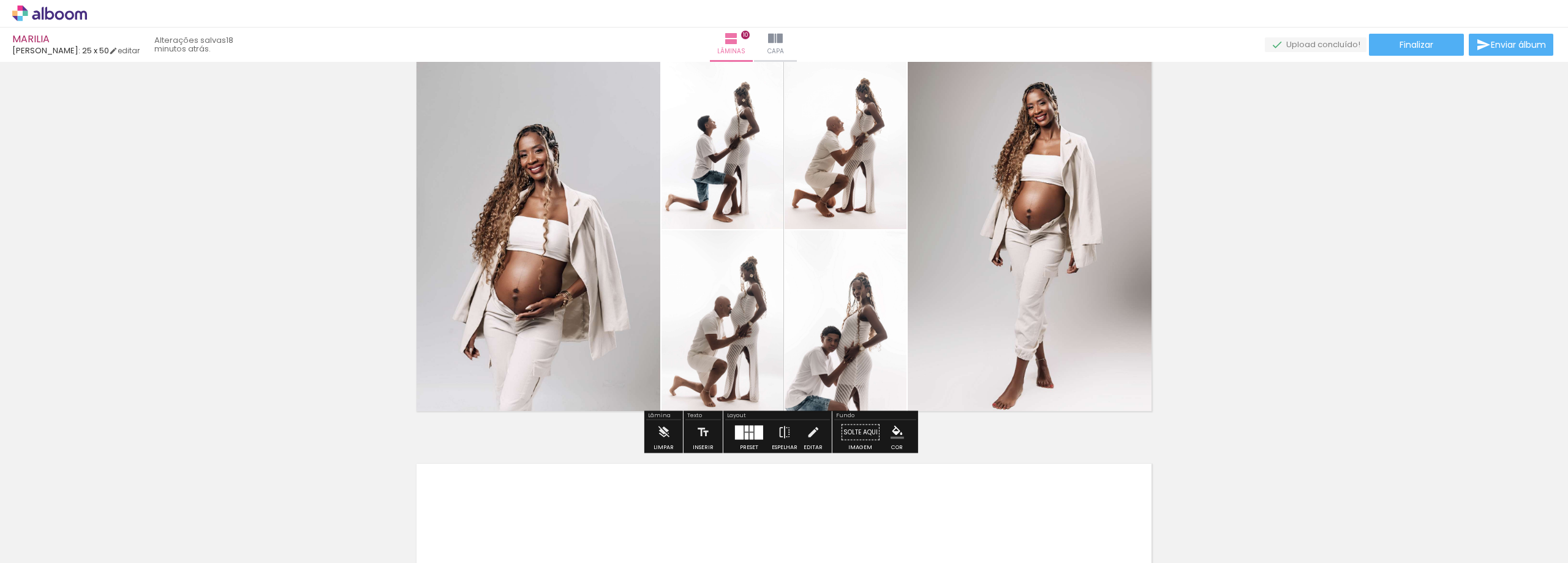
scroll to position [0, 3064]
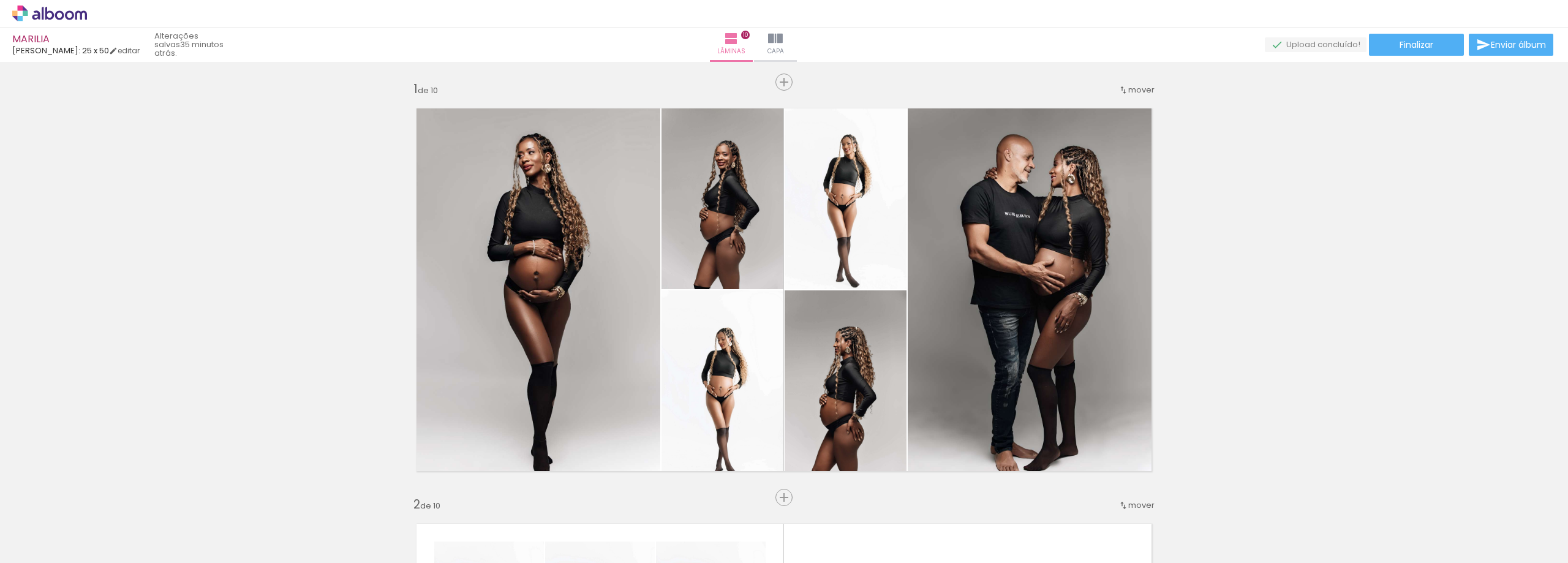
scroll to position [3796, 0]
click at [783, 44] on iron-icon at bounding box center [775, 38] width 15 height 15
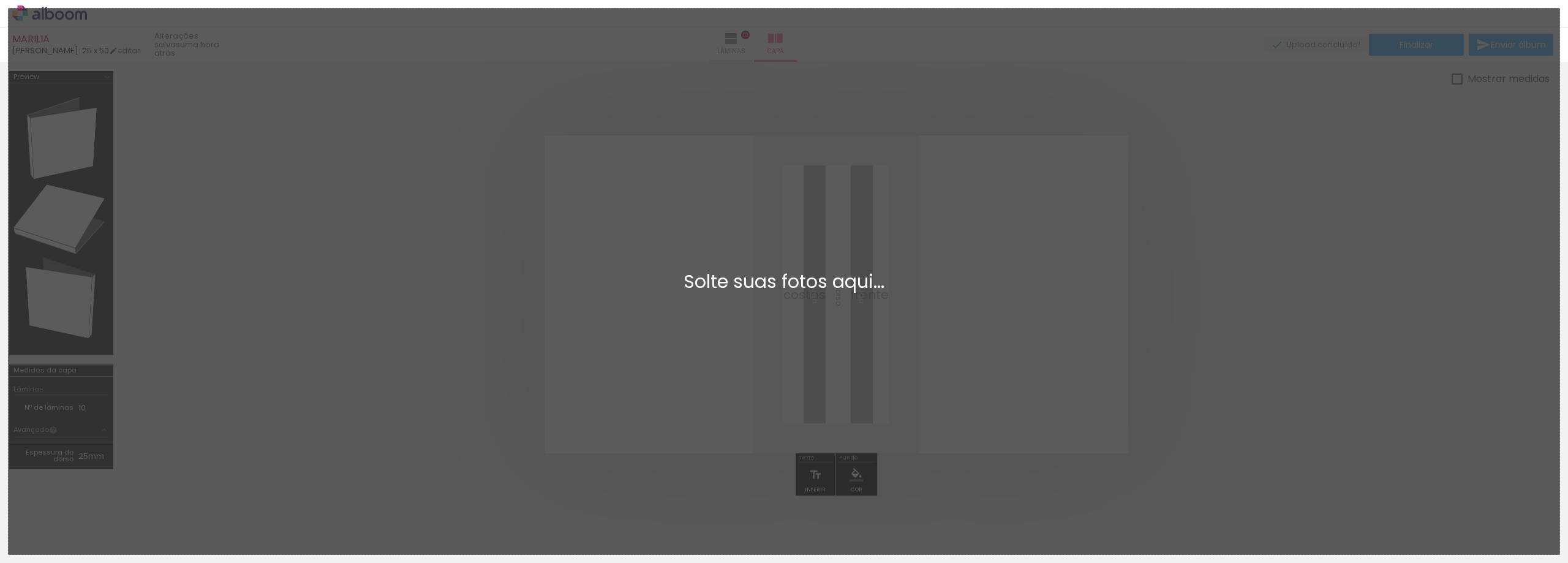
scroll to position [0, 3064]
drag, startPoint x: 1107, startPoint y: 554, endPoint x: 1137, endPoint y: 555, distance: 30.0
click at [1137, 555] on div "Biblioteca 66 fotos Todas as fotos Não utilizadas Adicionar Fotos Adicionar Fot…" at bounding box center [784, 524] width 1568 height 77
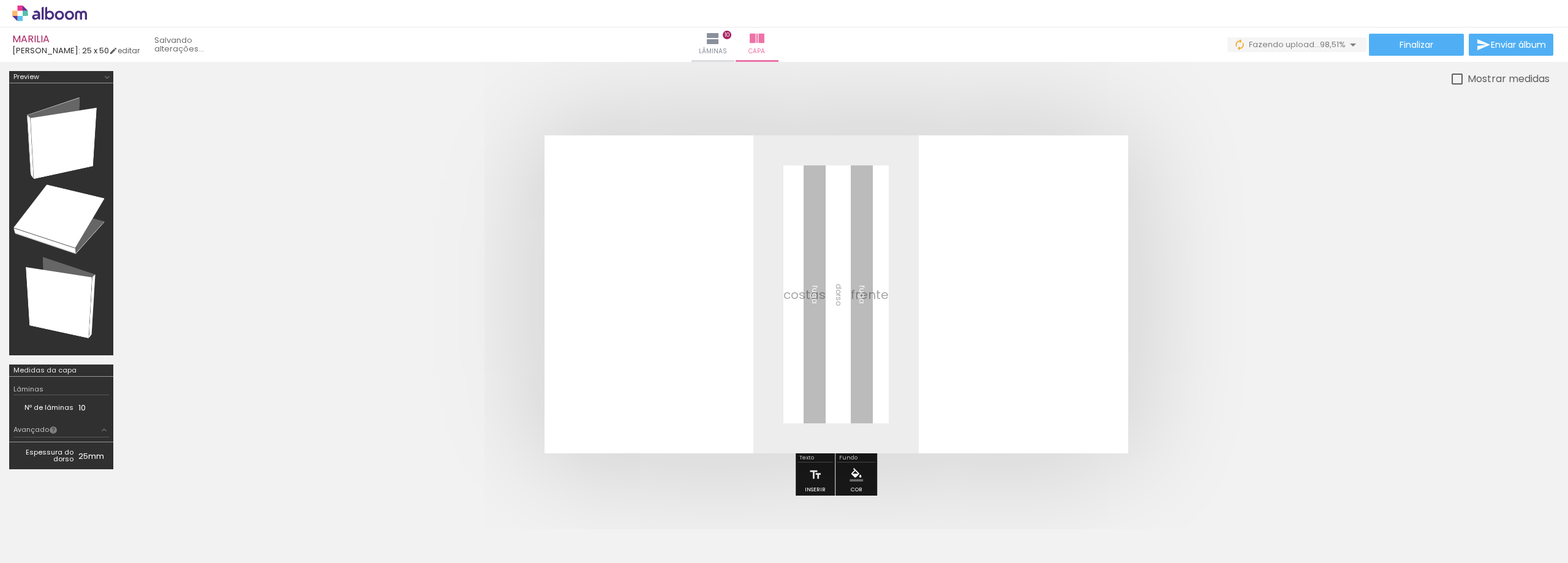
scroll to position [0, 3074]
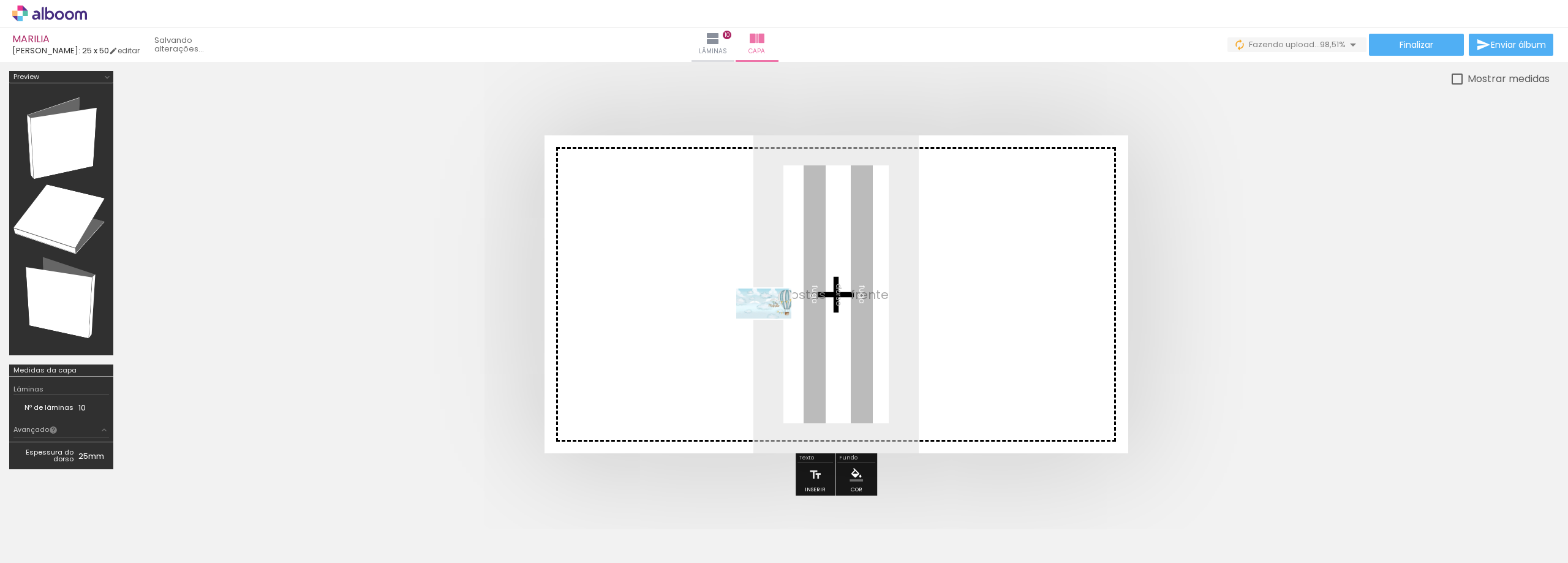
drag, startPoint x: 1567, startPoint y: 527, endPoint x: 758, endPoint y: 313, distance: 836.8
click at [758, 313] on quentale-workspace at bounding box center [784, 282] width 1568 height 563
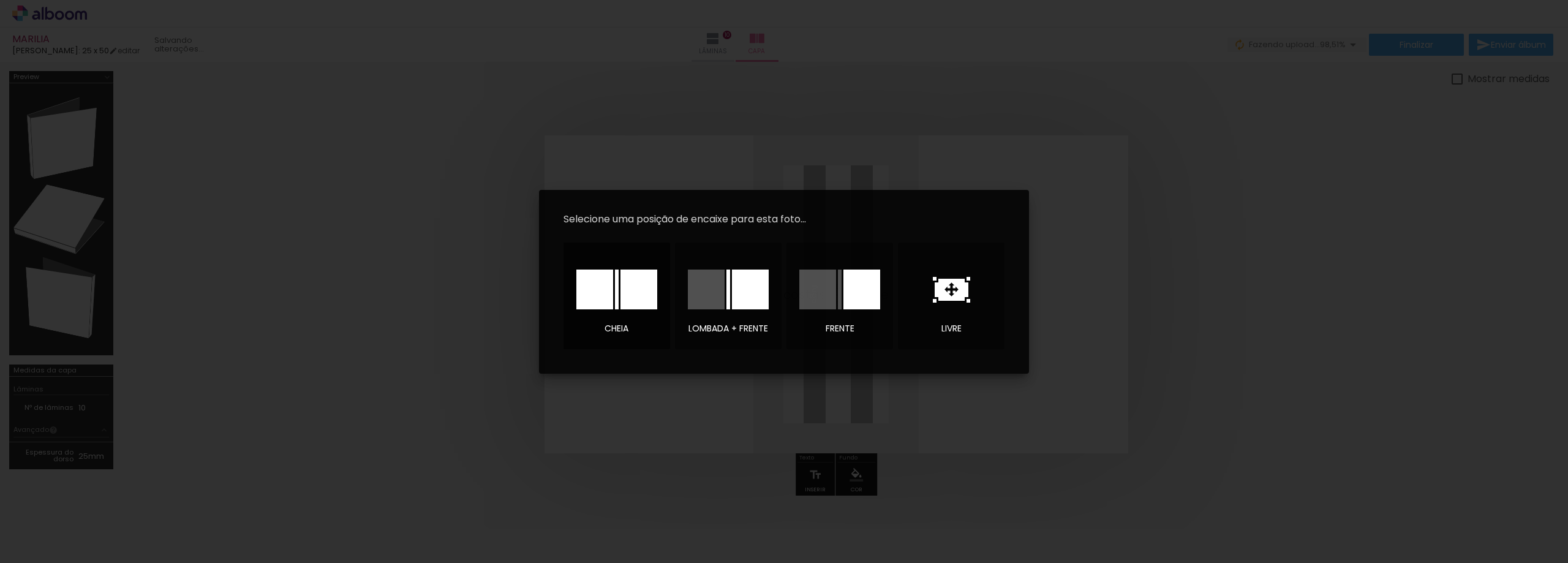
click at [642, 299] on div at bounding box center [639, 289] width 37 height 40
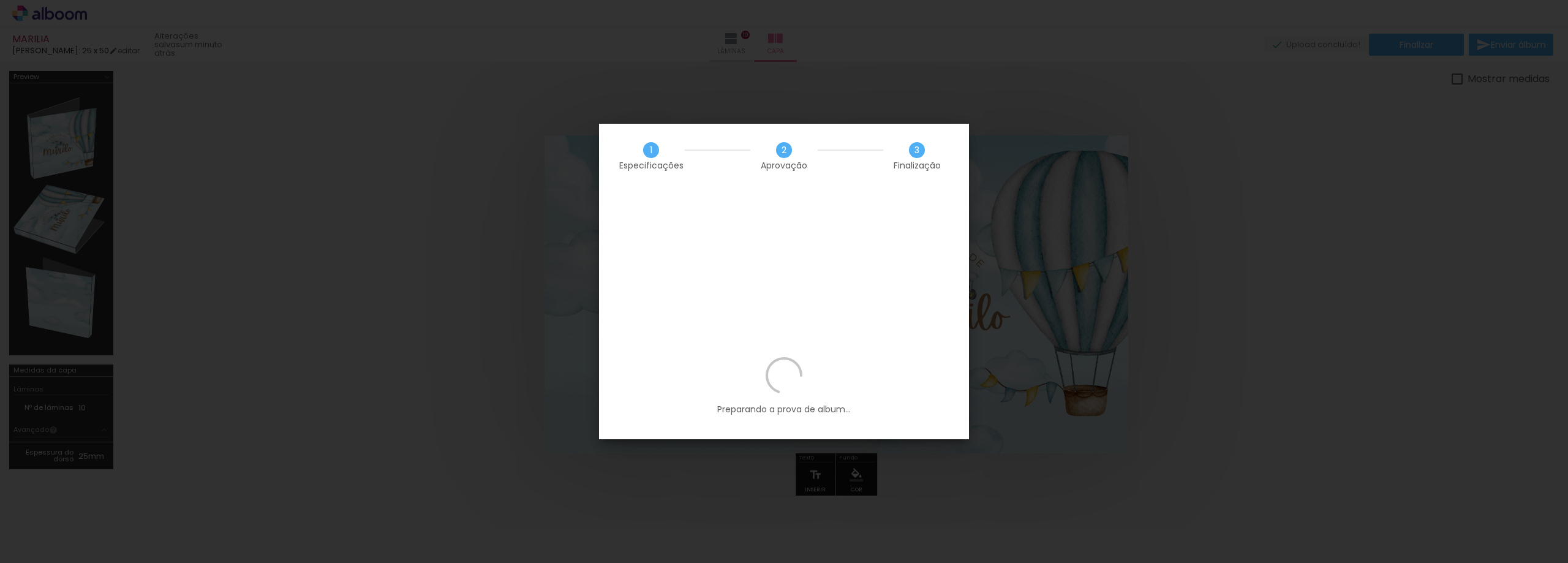
scroll to position [0, 3074]
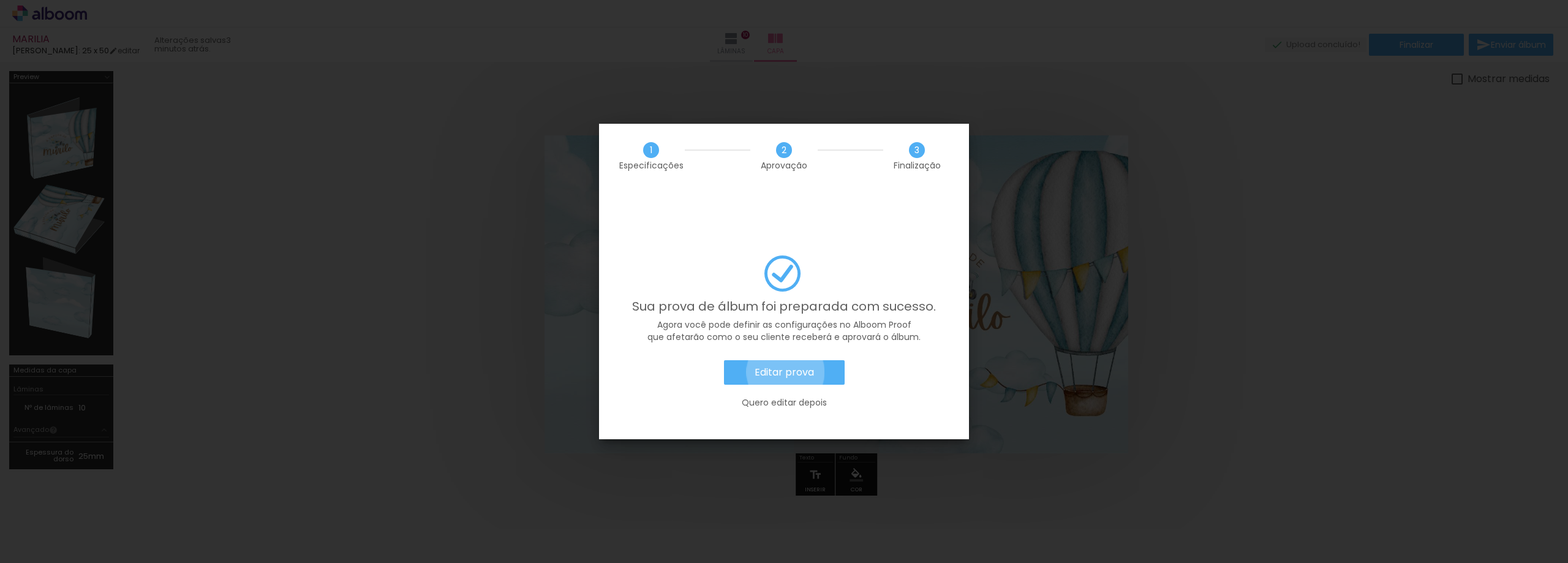
click at [0, 0] on slot "Editar prova" at bounding box center [0, 0] width 0 height 0
